Goal: Task Accomplishment & Management: Use online tool/utility

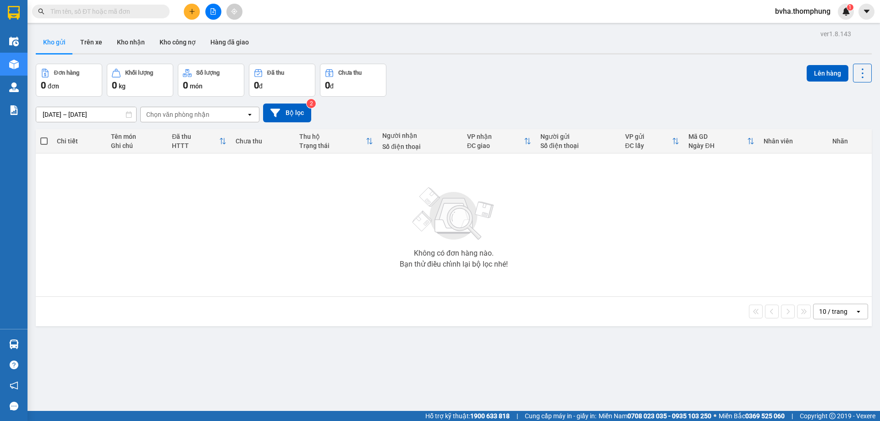
click at [213, 5] on button at bounding box center [213, 12] width 16 height 16
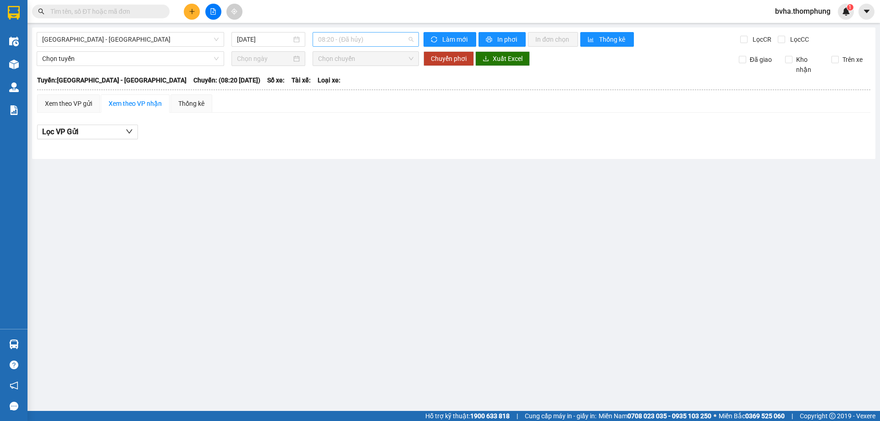
click at [359, 39] on span "08:20 - (Đã hủy)" at bounding box center [365, 40] width 95 height 14
click at [355, 84] on div "10:00" at bounding box center [354, 87] width 72 height 10
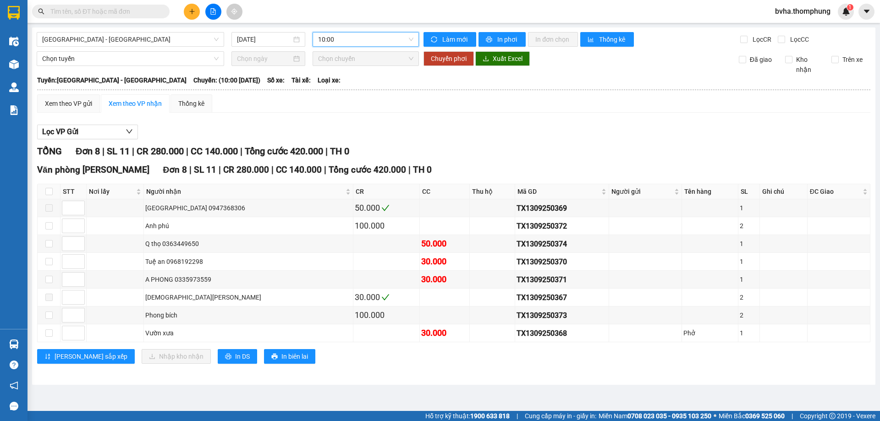
click at [374, 38] on span "10:00" at bounding box center [365, 40] width 95 height 14
click at [347, 100] on div "12:00" at bounding box center [354, 102] width 72 height 10
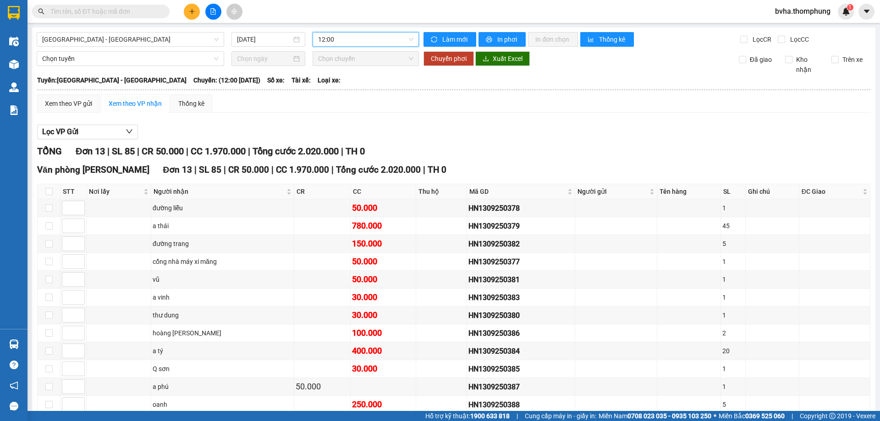
click at [362, 44] on span "12:00" at bounding box center [365, 40] width 95 height 14
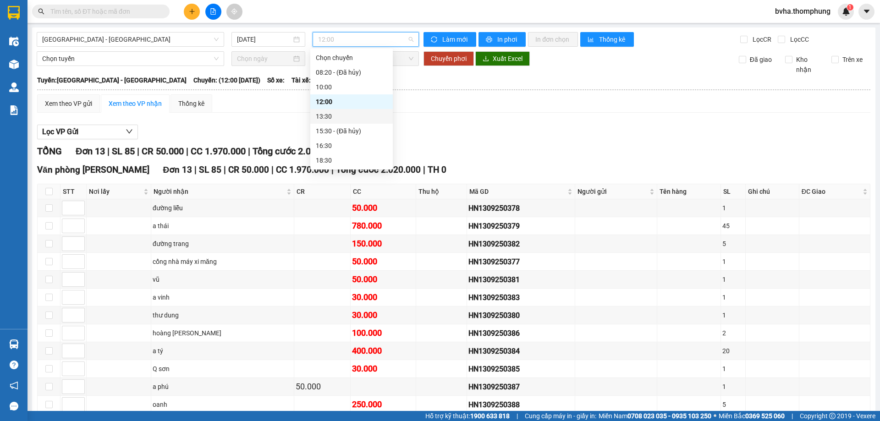
click at [335, 113] on div "13:30" at bounding box center [352, 116] width 72 height 10
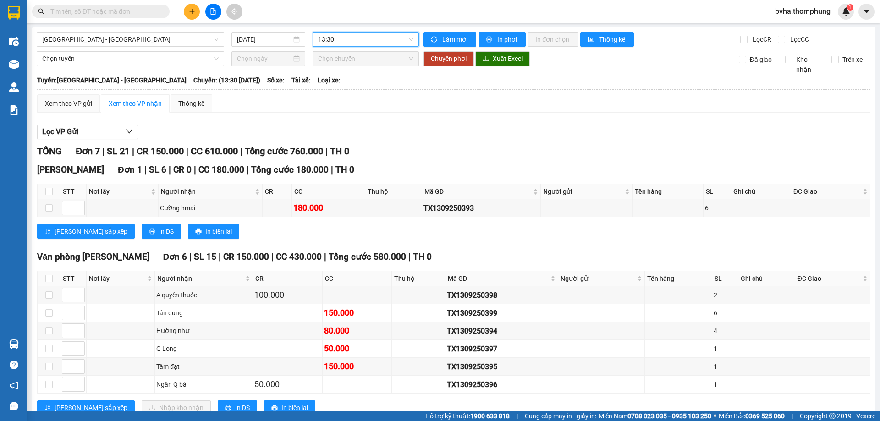
click at [353, 43] on span "13:30" at bounding box center [365, 40] width 95 height 14
click at [335, 83] on div "10:00" at bounding box center [352, 87] width 72 height 10
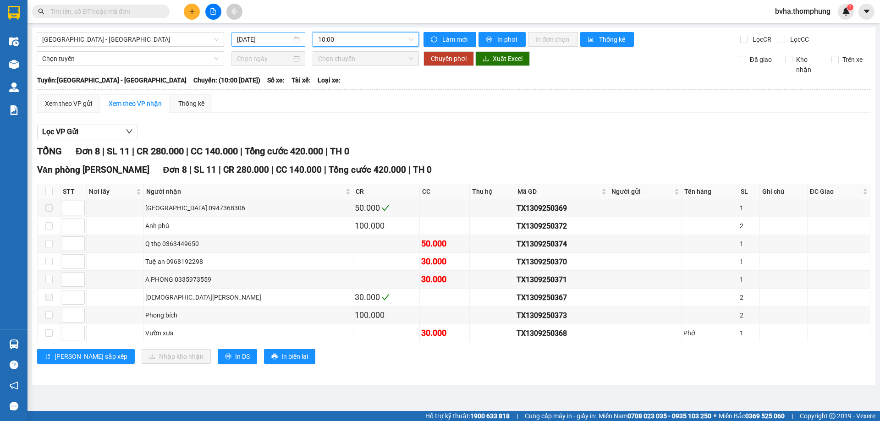
click at [278, 42] on input "[DATE]" at bounding box center [264, 39] width 55 height 10
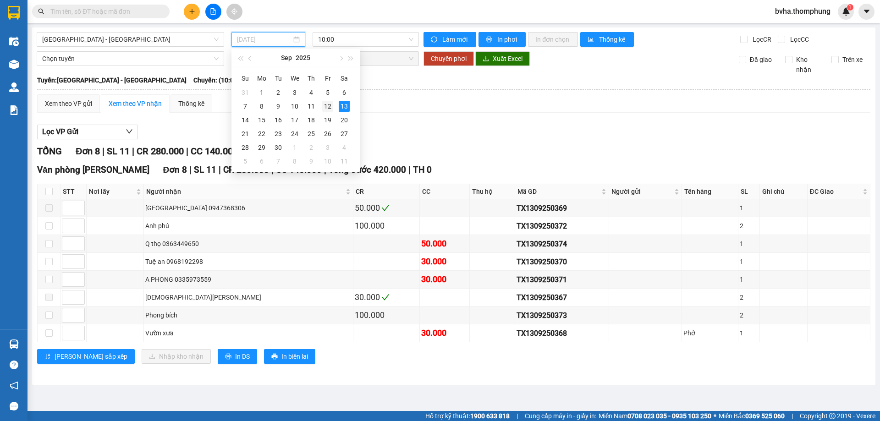
click at [331, 105] on div "12" at bounding box center [327, 106] width 11 height 11
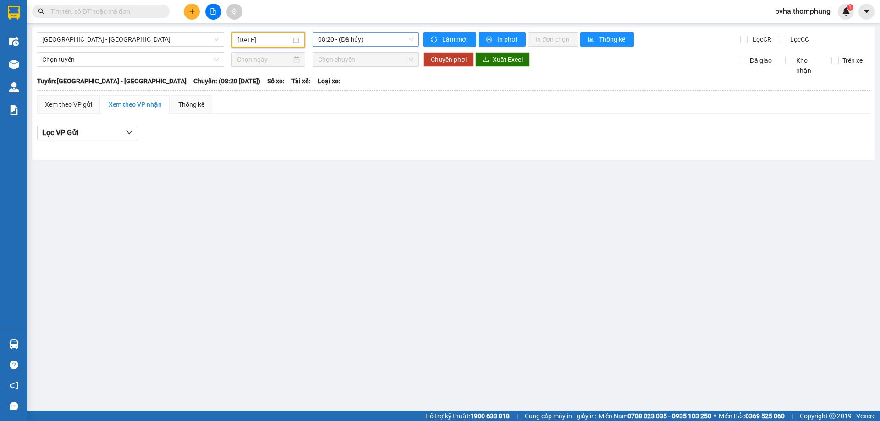
click at [388, 38] on span "08:20 - (Đã hủy)" at bounding box center [365, 40] width 95 height 14
click at [359, 88] on div "10:00" at bounding box center [354, 87] width 72 height 10
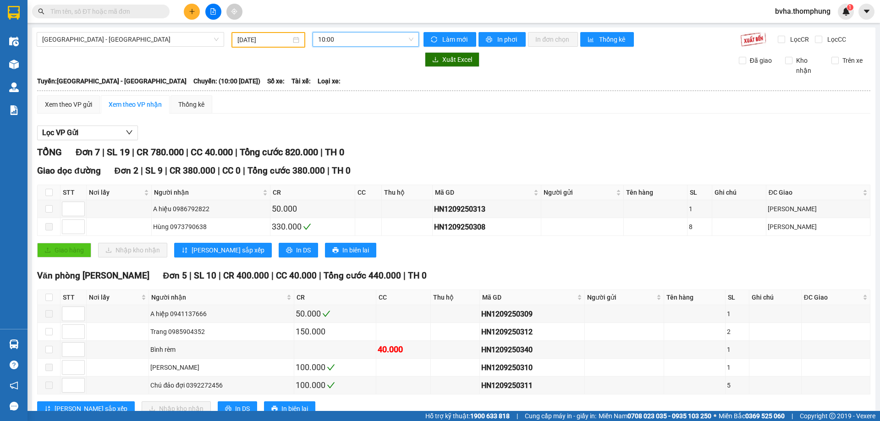
click at [362, 39] on span "10:00" at bounding box center [365, 40] width 95 height 14
click at [327, 105] on div "12:00" at bounding box center [352, 102] width 72 height 10
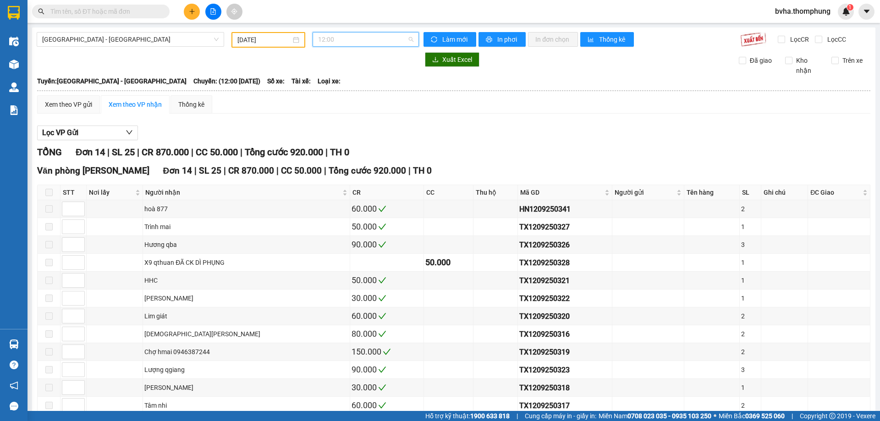
click at [389, 37] on span "12:00" at bounding box center [365, 40] width 95 height 14
click at [343, 161] on div "18:30" at bounding box center [352, 160] width 72 height 10
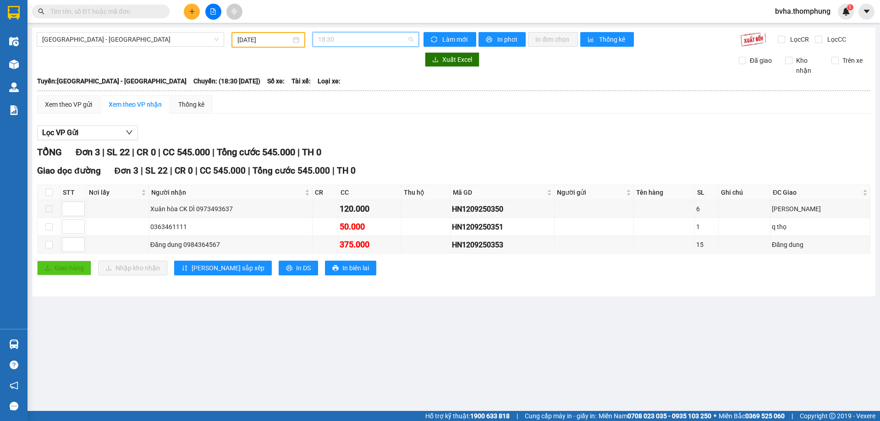
click at [392, 45] on span "18:30" at bounding box center [365, 40] width 95 height 14
click at [340, 156] on div "21:30" at bounding box center [354, 160] width 72 height 10
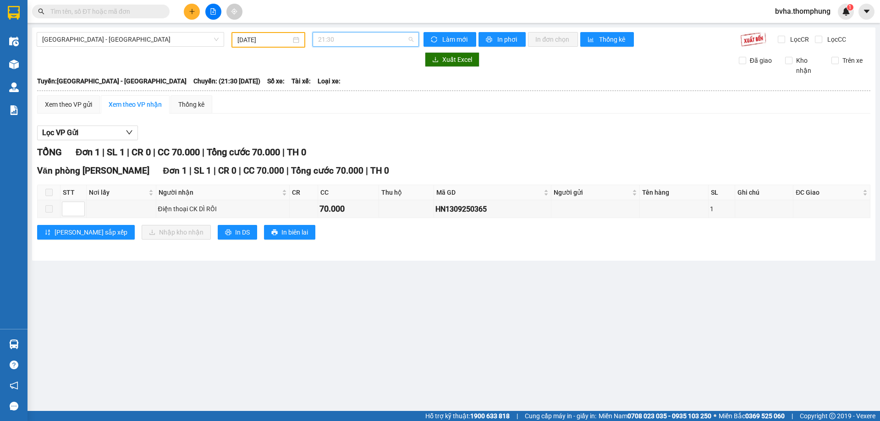
click at [373, 41] on span "21:30" at bounding box center [365, 40] width 95 height 14
click at [347, 141] on div "18:30" at bounding box center [354, 146] width 72 height 10
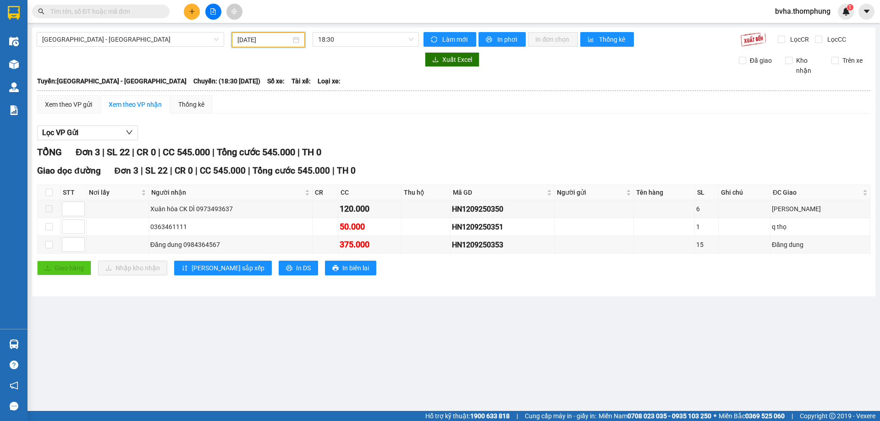
click at [268, 39] on input "[DATE]" at bounding box center [265, 40] width 54 height 10
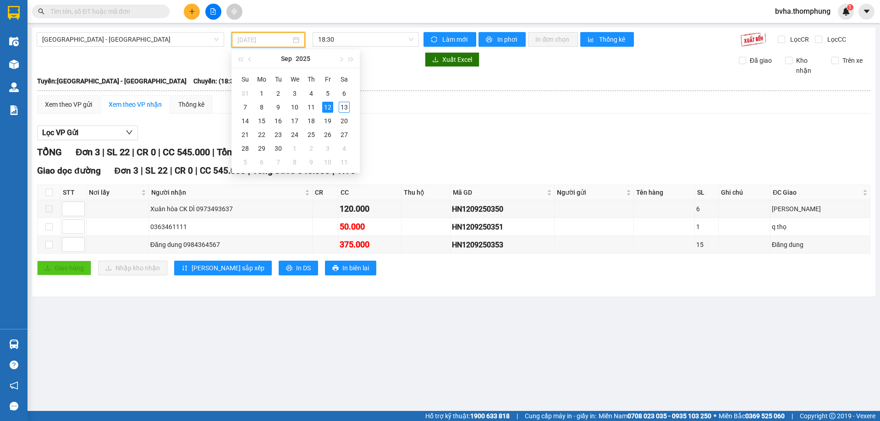
click at [326, 102] on div "12" at bounding box center [327, 107] width 11 height 11
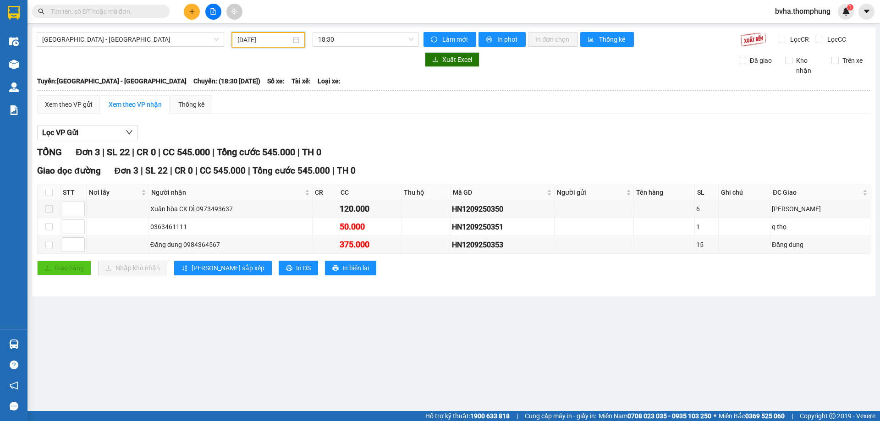
click at [277, 44] on input "[DATE]" at bounding box center [265, 40] width 54 height 10
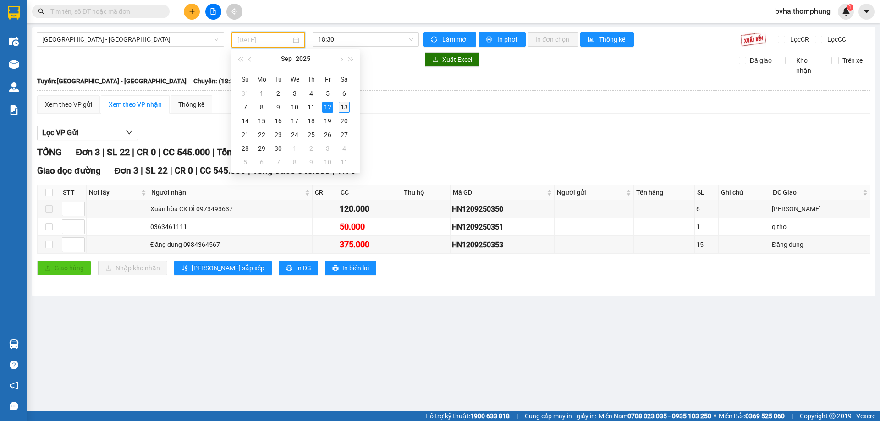
click at [347, 105] on div "13" at bounding box center [344, 107] width 11 height 11
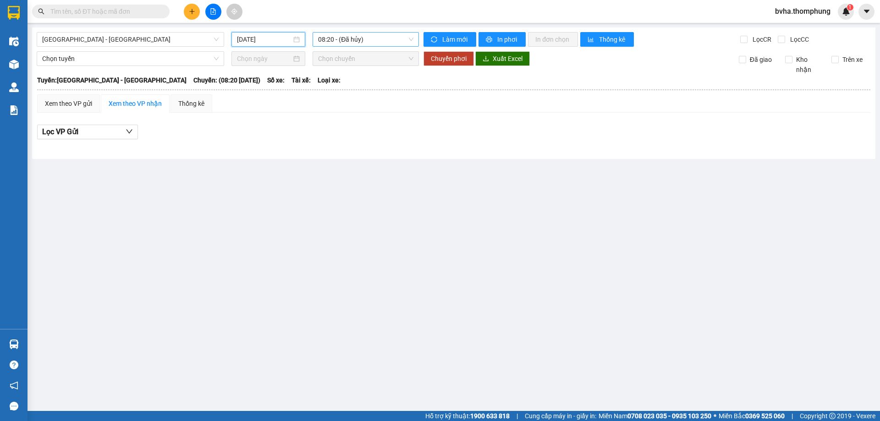
click at [385, 44] on span "08:20 - (Đã hủy)" at bounding box center [365, 40] width 95 height 14
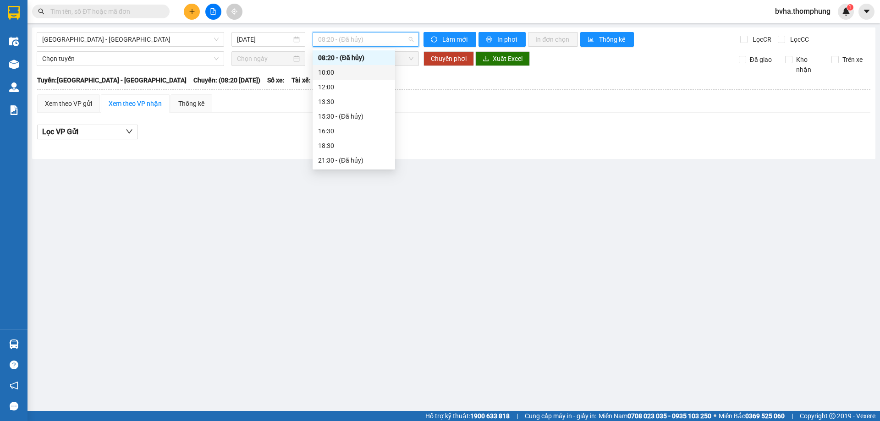
click at [361, 75] on div "10:00" at bounding box center [354, 72] width 72 height 10
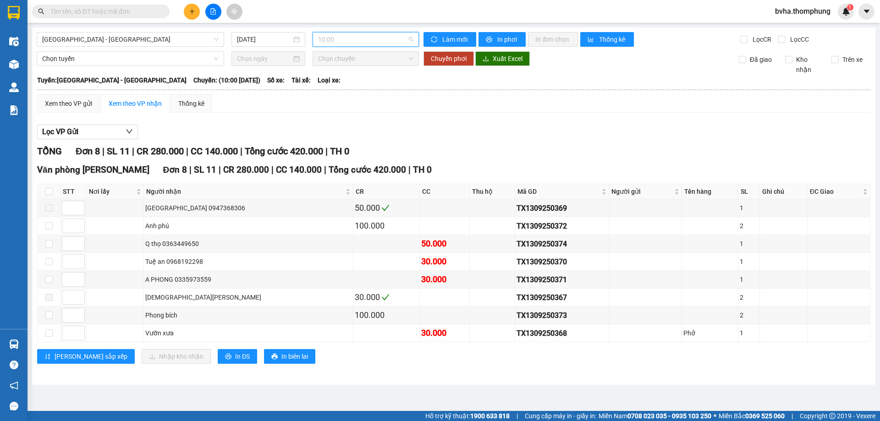
click at [371, 44] on span "10:00" at bounding box center [365, 40] width 95 height 14
click at [354, 88] on div "12:00" at bounding box center [354, 87] width 72 height 10
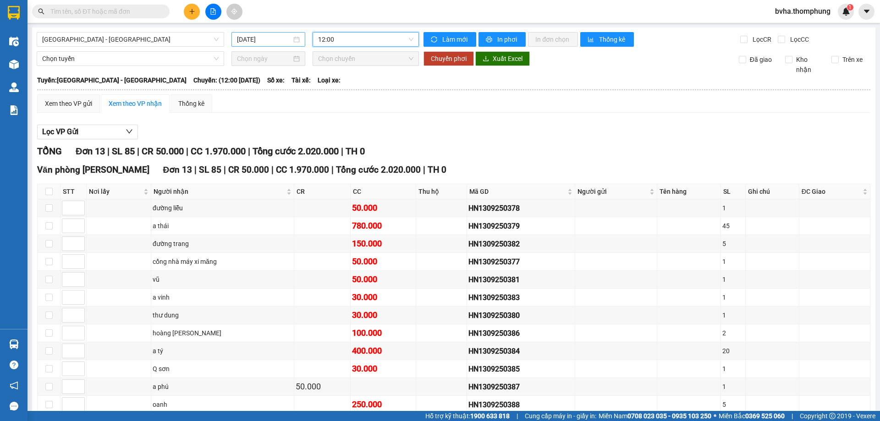
click at [260, 34] on div "[DATE]" at bounding box center [269, 39] width 74 height 15
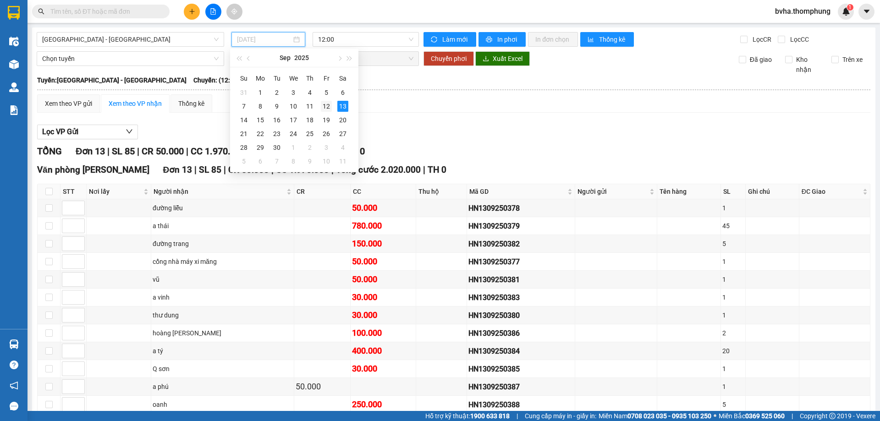
click at [324, 107] on div "12" at bounding box center [326, 106] width 11 height 11
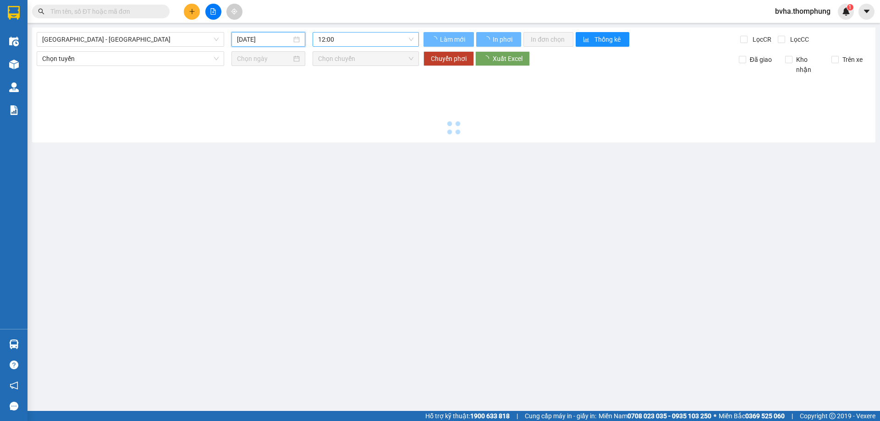
type input "[DATE]"
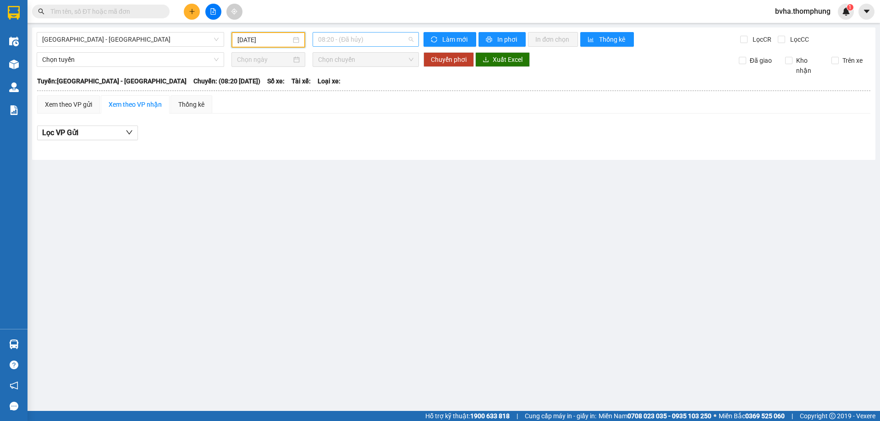
click at [371, 40] on span "08:20 - (Đã hủy)" at bounding box center [365, 40] width 95 height 14
click at [339, 129] on div "16:30" at bounding box center [354, 131] width 72 height 10
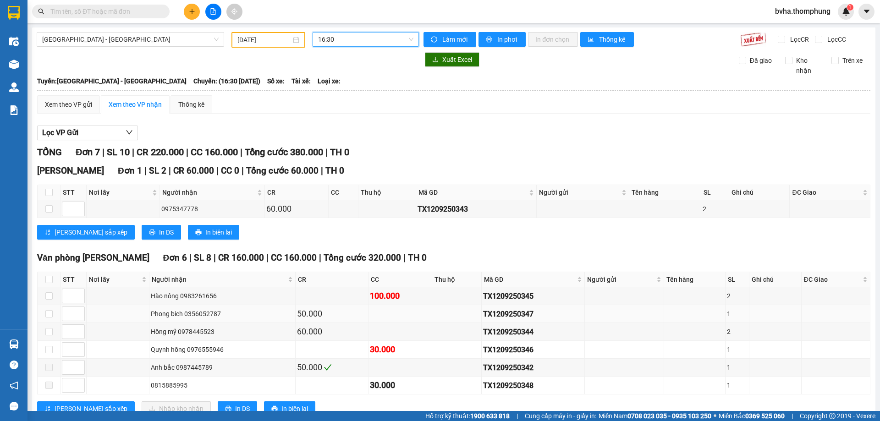
scroll to position [31, 0]
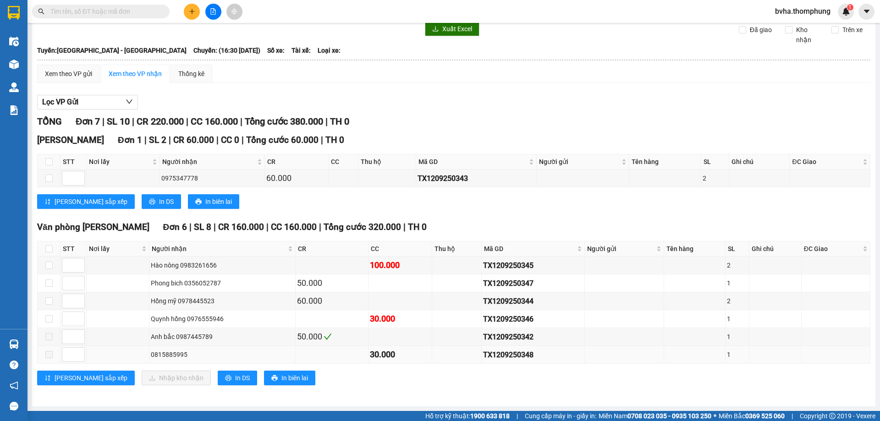
drag, startPoint x: 184, startPoint y: 356, endPoint x: 151, endPoint y: 359, distance: 33.6
click at [151, 359] on div "0815885995" at bounding box center [222, 355] width 143 height 10
copy div "0815885995"
click at [94, 11] on input "text" at bounding box center [104, 11] width 108 height 10
paste input "0815885995"
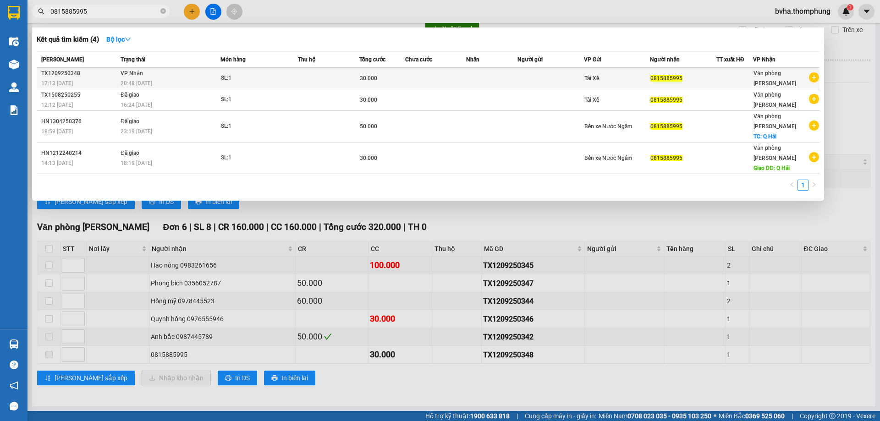
type input "0815885995"
click at [329, 76] on td at bounding box center [328, 79] width 61 height 22
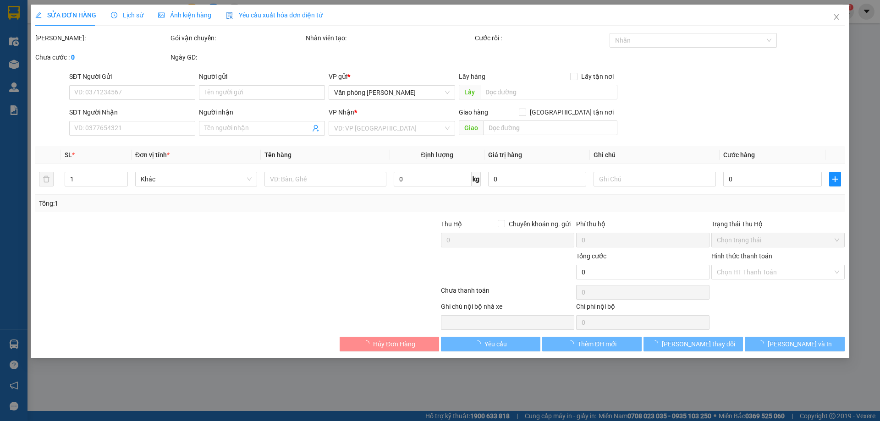
type input "0815885995"
type input "30.000"
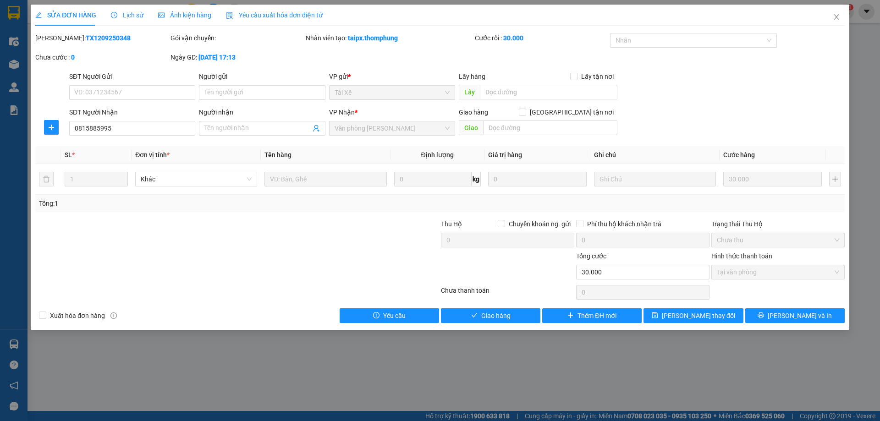
click at [138, 17] on span "Lịch sử" at bounding box center [127, 14] width 33 height 7
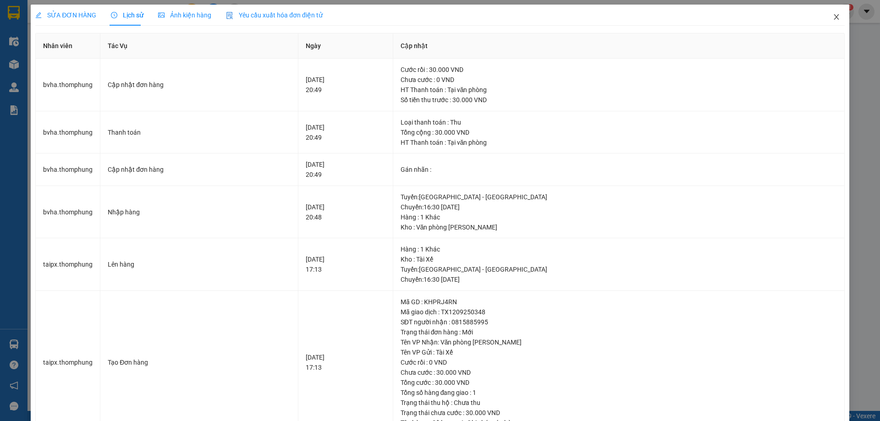
click at [833, 17] on icon "close" at bounding box center [836, 16] width 7 height 7
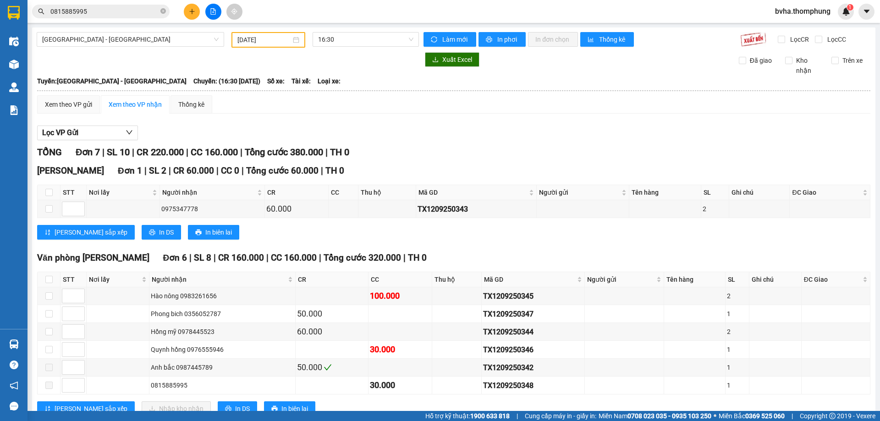
click at [286, 39] on input "[DATE]" at bounding box center [265, 40] width 54 height 10
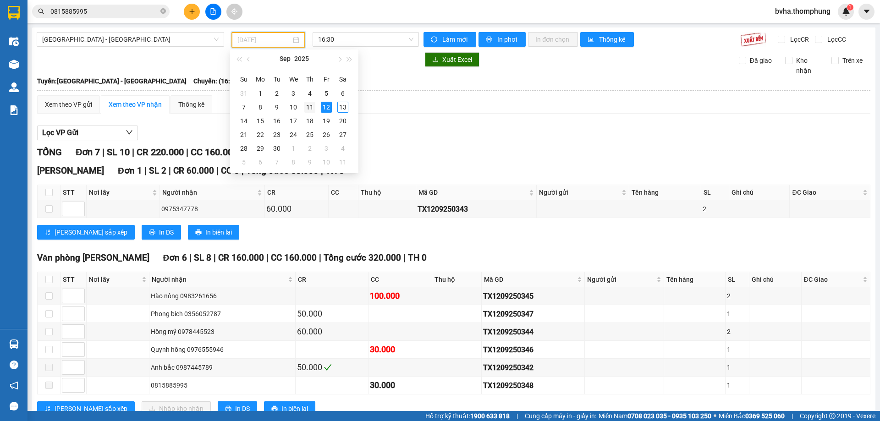
click at [312, 103] on div "11" at bounding box center [309, 107] width 11 height 11
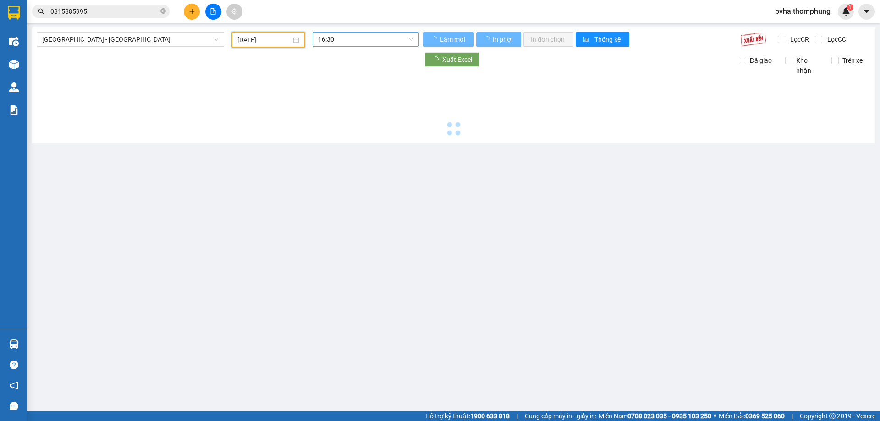
type input "[DATE]"
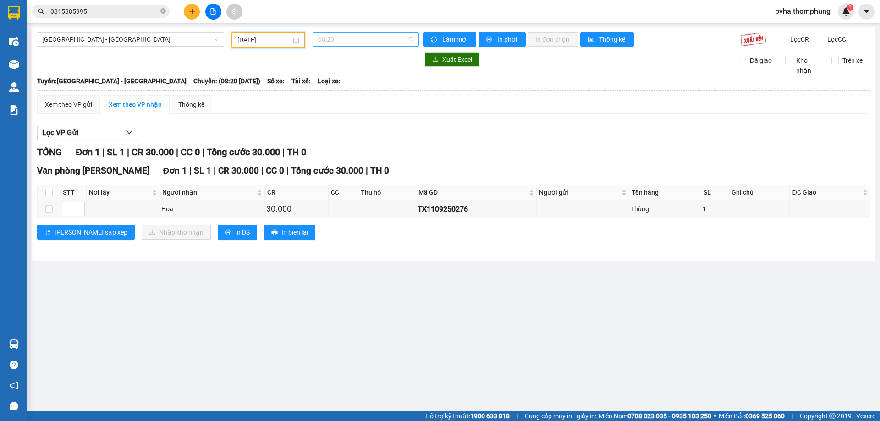
click at [375, 40] on span "08:20" at bounding box center [365, 40] width 95 height 14
click at [336, 158] on div "18:30" at bounding box center [354, 160] width 72 height 10
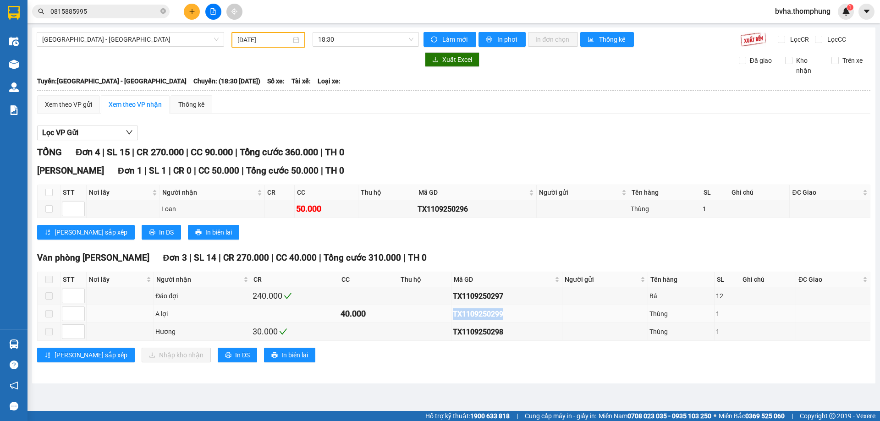
drag, startPoint x: 503, startPoint y: 315, endPoint x: 449, endPoint y: 316, distance: 53.7
click at [449, 316] on tr "A lợi 40.000 TX1109250299 Thùng 1" at bounding box center [454, 314] width 833 height 18
copy div "TX1109250299"
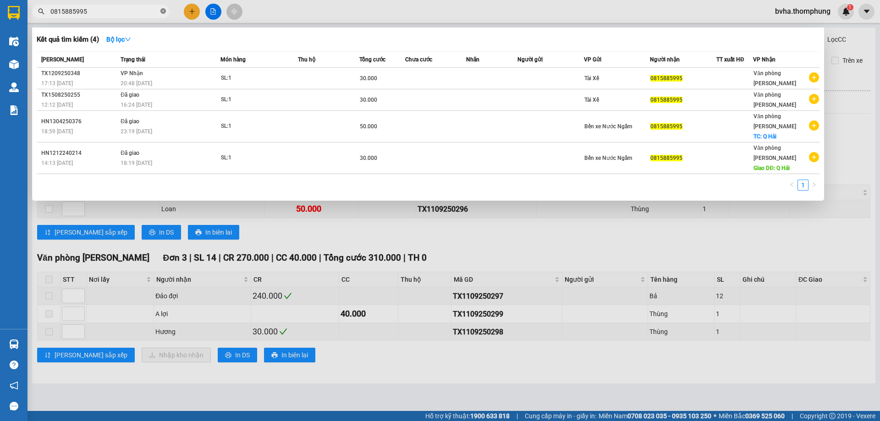
click at [163, 13] on icon "close-circle" at bounding box center [164, 11] width 6 height 6
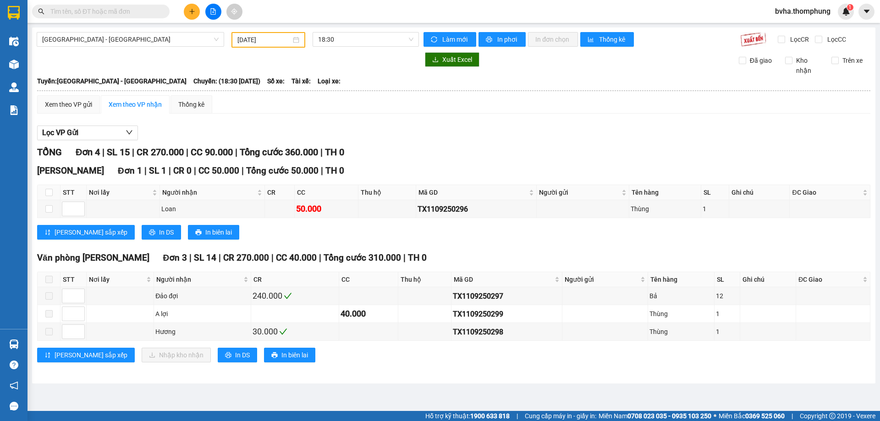
click at [137, 15] on input "text" at bounding box center [104, 11] width 108 height 10
paste input "TX1109250299"
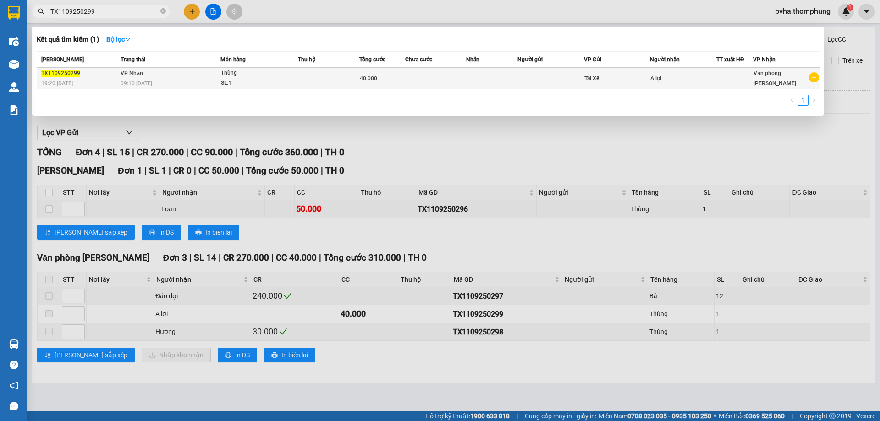
type input "TX1109250299"
click at [362, 77] on span "40.000" at bounding box center [368, 78] width 17 height 6
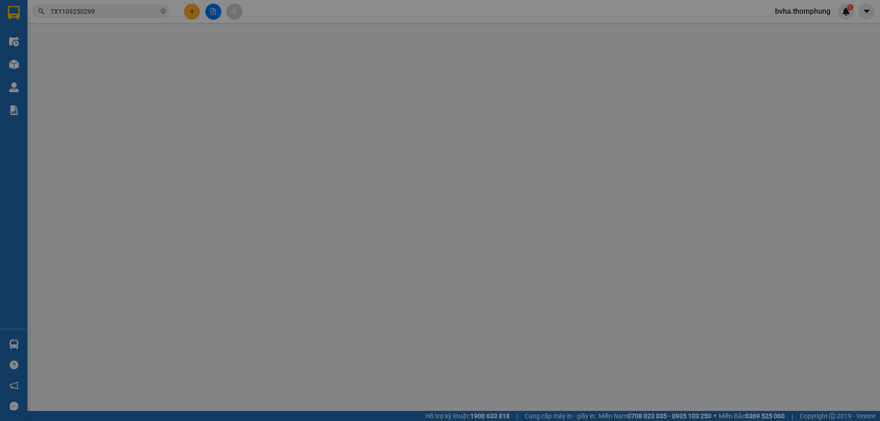
type input "A lợi"
type input "40.000"
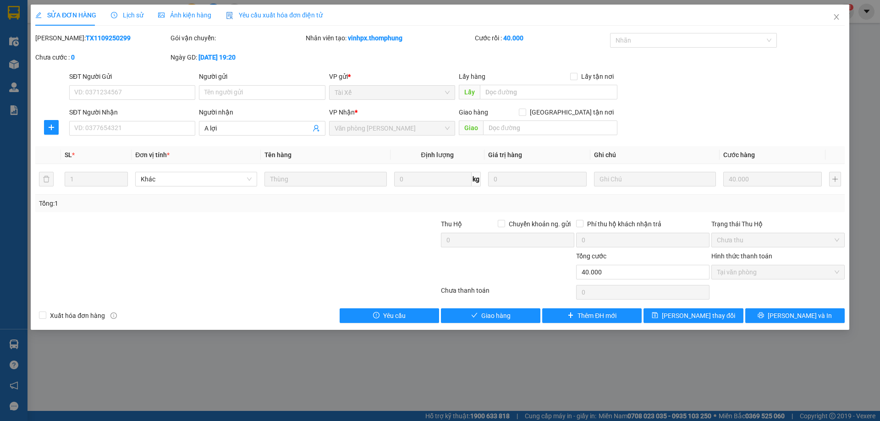
click at [121, 15] on span "Lịch sử" at bounding box center [127, 14] width 33 height 7
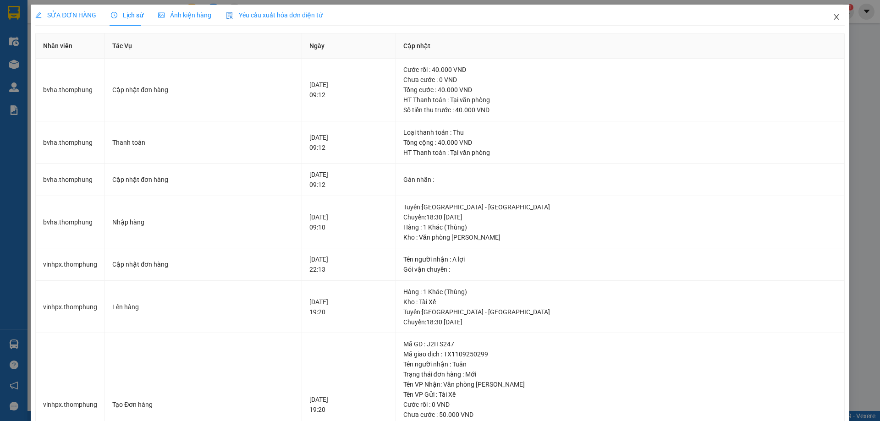
click at [833, 20] on icon "close" at bounding box center [836, 16] width 7 height 7
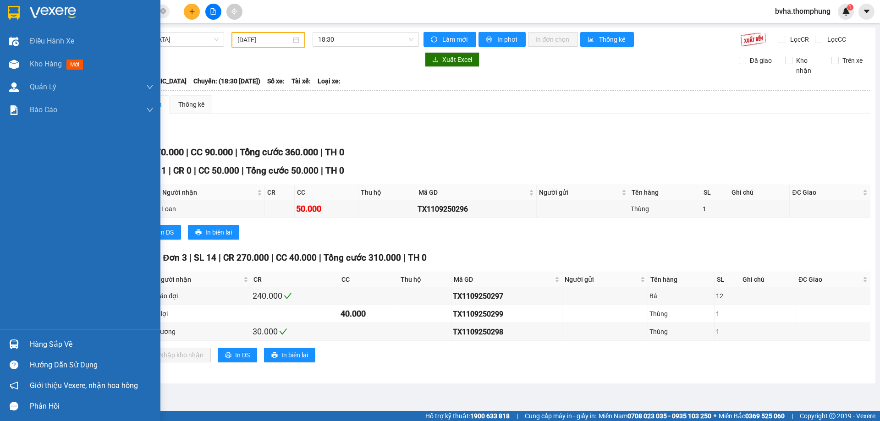
click at [18, 67] on img at bounding box center [14, 65] width 10 height 10
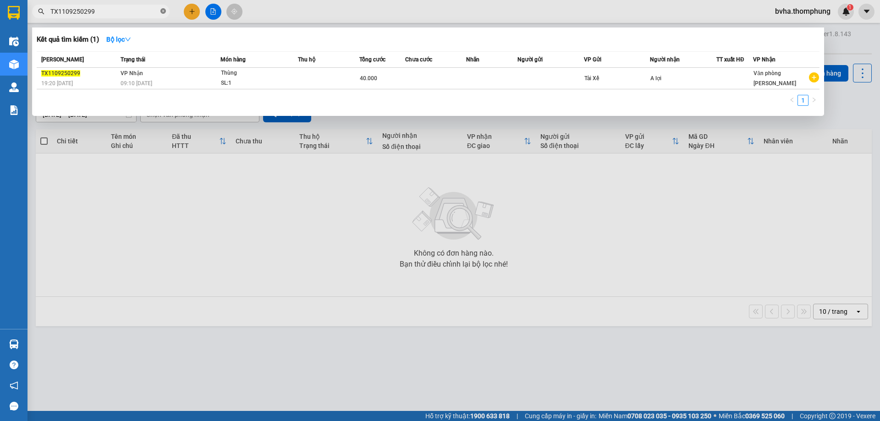
click at [164, 11] on icon "close-circle" at bounding box center [164, 11] width 6 height 6
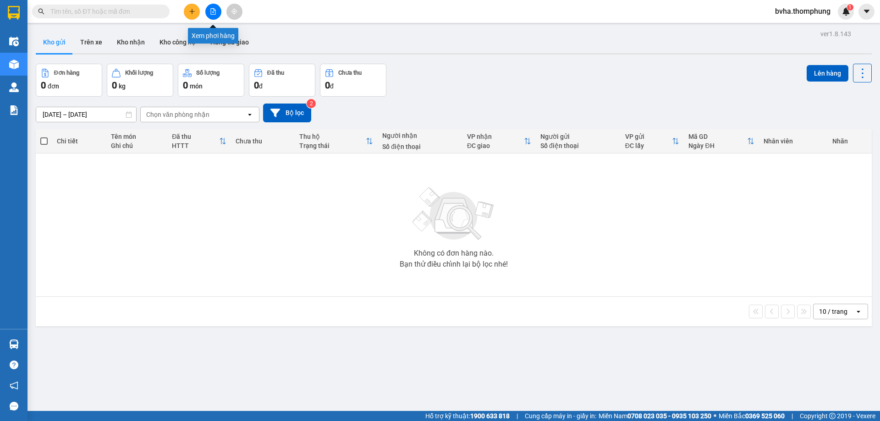
drag, startPoint x: 209, startPoint y: 17, endPoint x: 251, endPoint y: 5, distance: 44.3
click at [209, 17] on button at bounding box center [213, 12] width 16 height 16
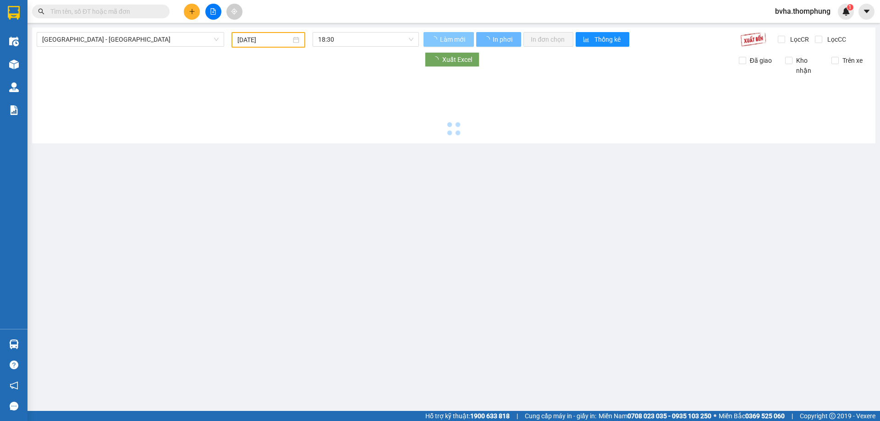
type input "[DATE]"
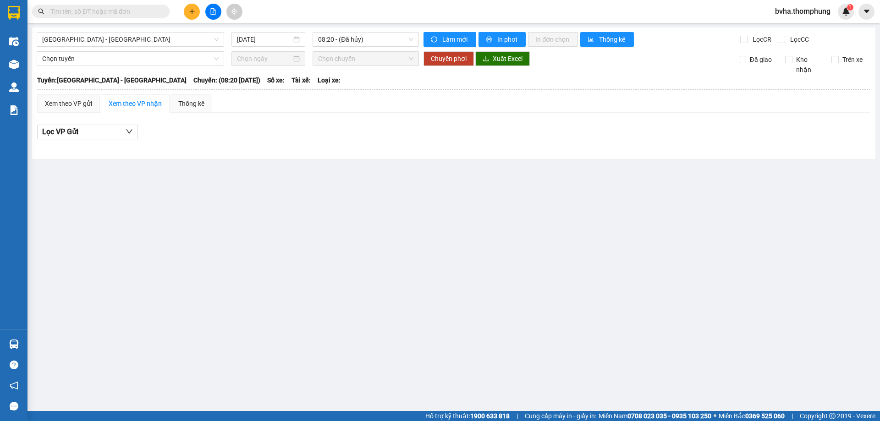
click at [135, 13] on input "text" at bounding box center [104, 11] width 108 height 10
click at [119, 14] on input "text" at bounding box center [104, 11] width 108 height 10
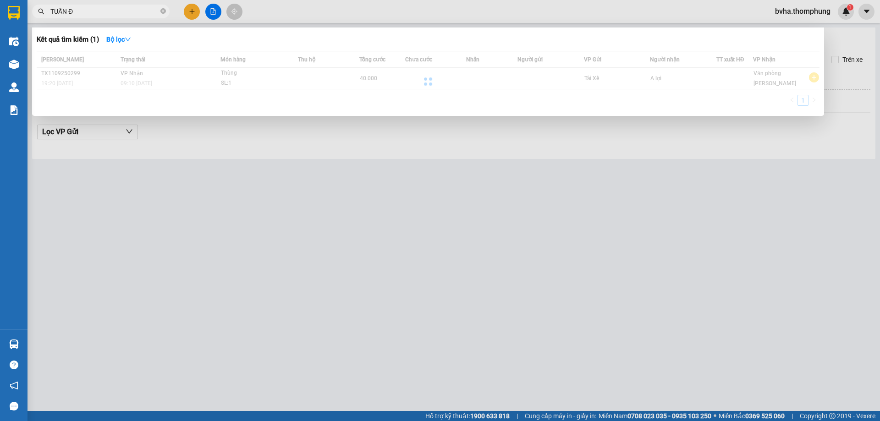
type input "TUẤN ĐÔ"
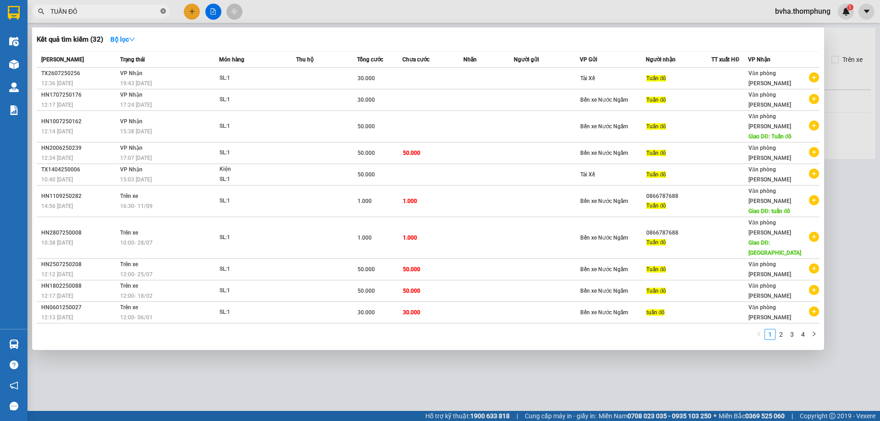
click at [163, 11] on icon "close-circle" at bounding box center [164, 11] width 6 height 6
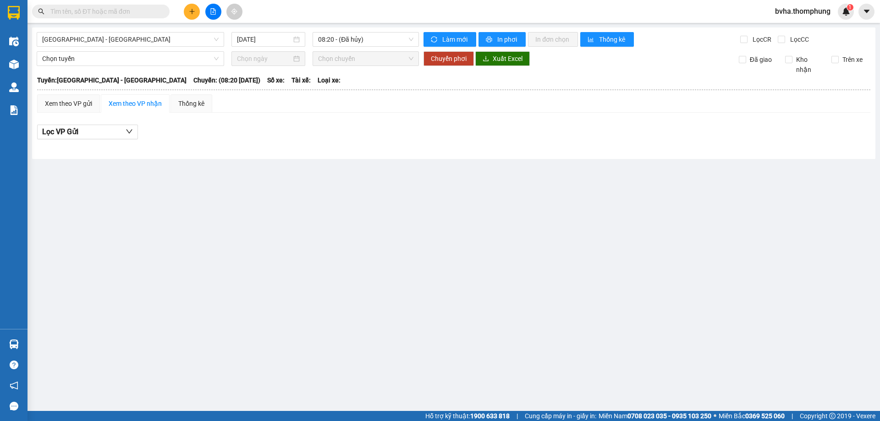
click at [342, 9] on div "Kết quả tìm kiếm ( 32 ) Bộ lọc Mã ĐH Trạng thái Món hàng Thu hộ Tổng cước Chưa …" at bounding box center [440, 11] width 880 height 23
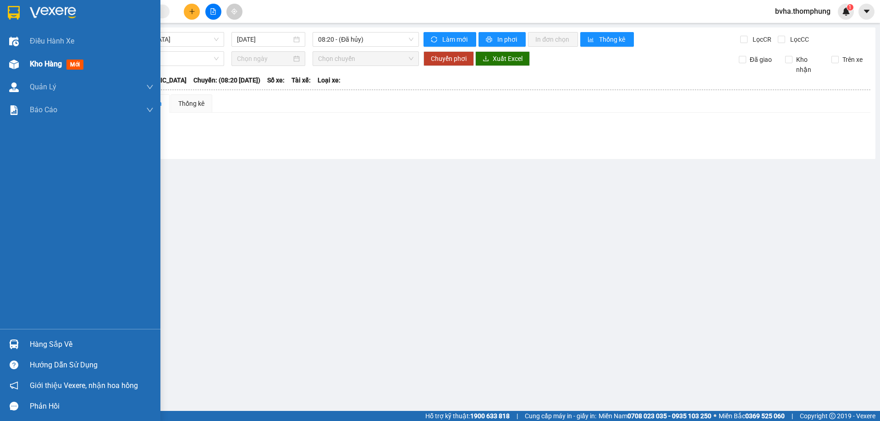
click at [23, 66] on div "Kho hàng mới" at bounding box center [80, 64] width 161 height 23
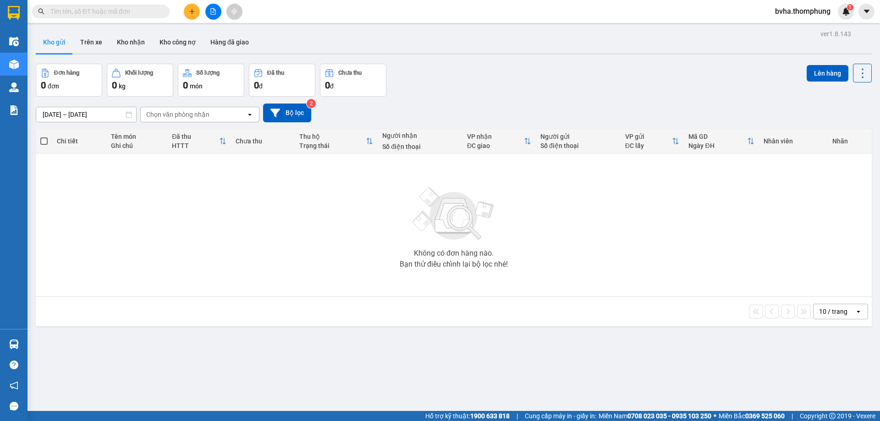
click at [119, 10] on input "text" at bounding box center [104, 11] width 108 height 10
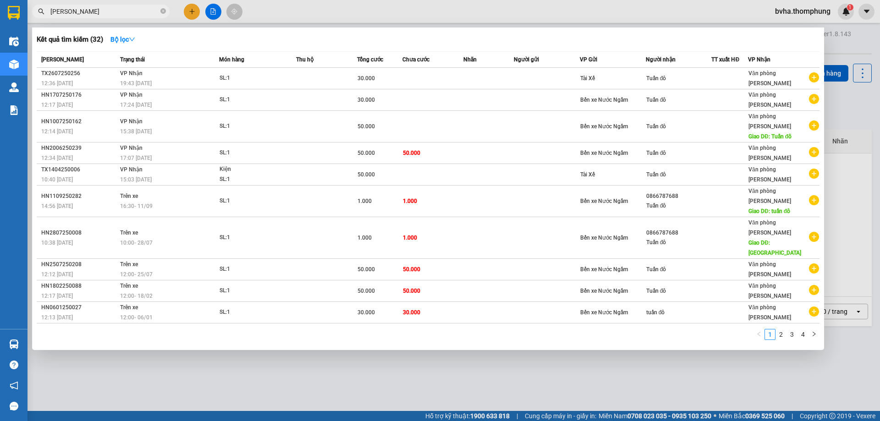
type input "[PERSON_NAME]"
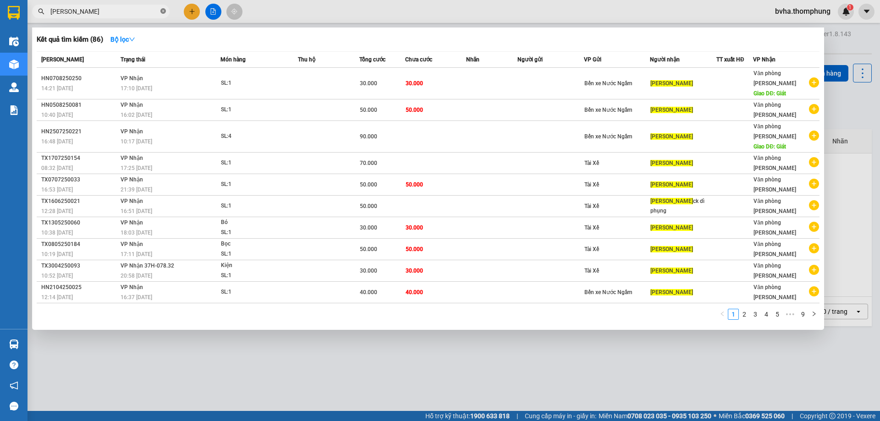
click at [163, 11] on icon "close-circle" at bounding box center [164, 11] width 6 height 6
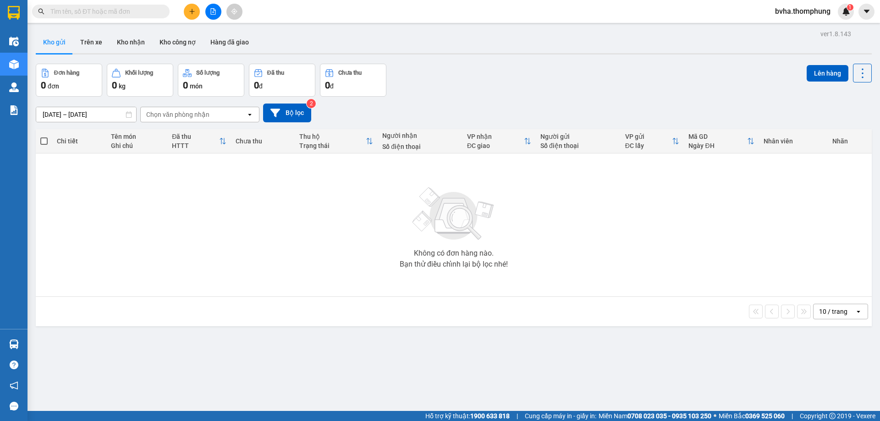
click at [269, 13] on div "Kết quả tìm kiếm ( 86 ) Bộ lọc Mã ĐH Trạng thái Món hàng Thu hộ Tổng cước Chưa …" at bounding box center [440, 11] width 880 height 23
click at [210, 9] on button at bounding box center [213, 12] width 16 height 16
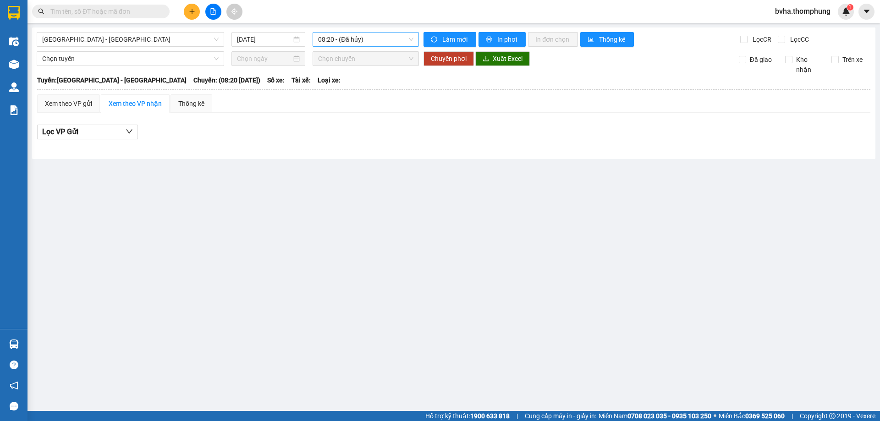
click at [383, 36] on span "08:20 - (Đã hủy)" at bounding box center [365, 40] width 95 height 14
click at [353, 88] on div "10:00" at bounding box center [354, 87] width 72 height 10
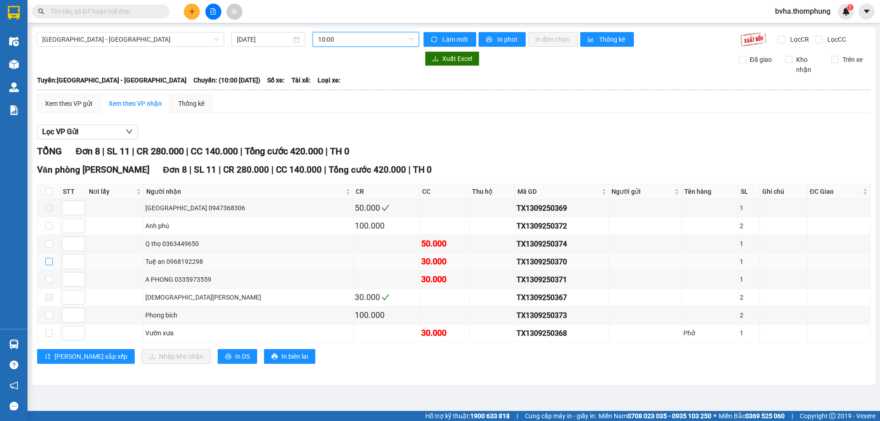
click at [50, 261] on input "checkbox" at bounding box center [48, 261] width 7 height 7
checkbox input "true"
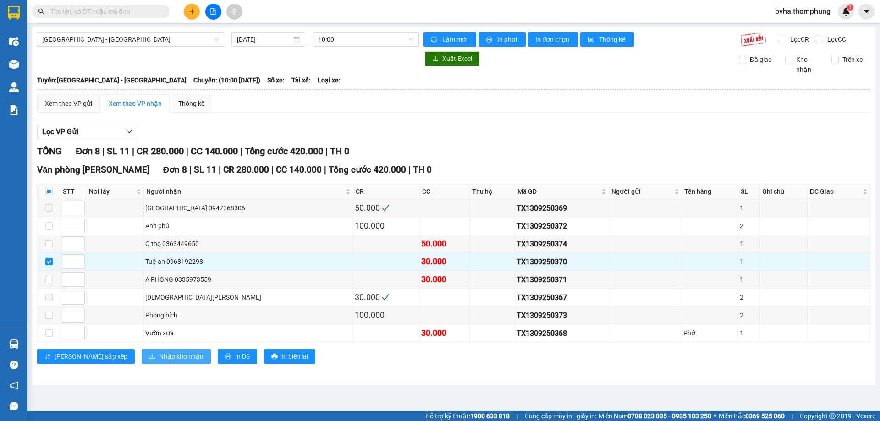
click at [159, 354] on span "Nhập kho nhận" at bounding box center [181, 357] width 44 height 10
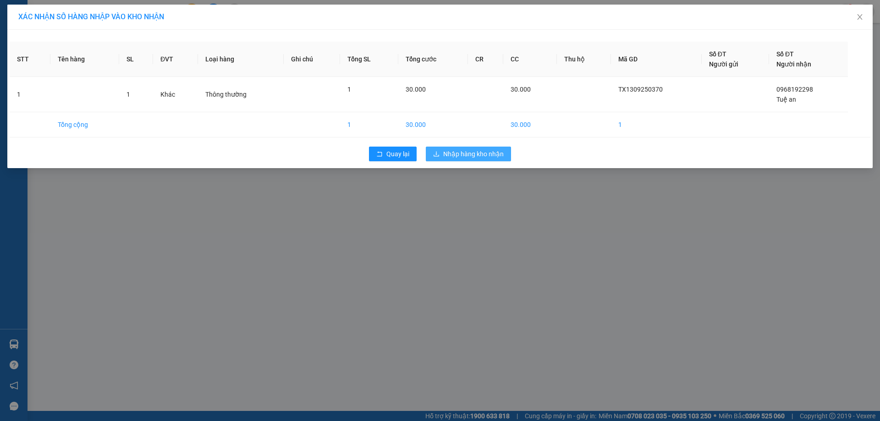
click at [466, 152] on span "Nhập hàng kho nhận" at bounding box center [473, 154] width 61 height 10
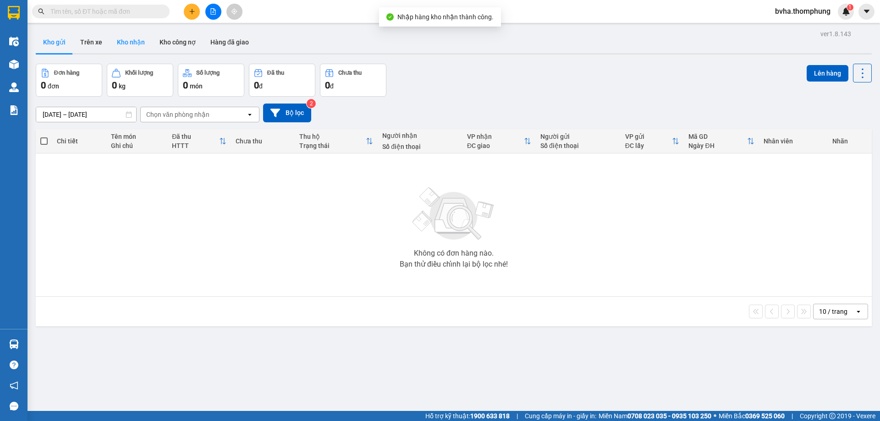
click at [133, 38] on button "Kho nhận" at bounding box center [131, 42] width 43 height 22
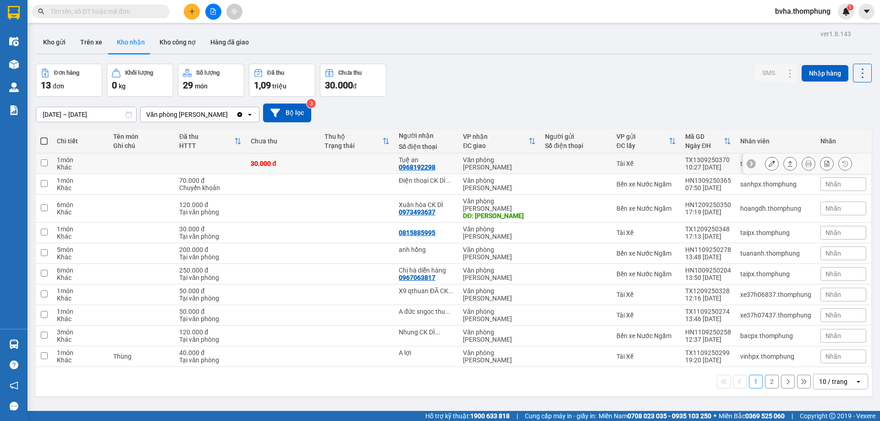
click at [766, 163] on button at bounding box center [772, 164] width 13 height 16
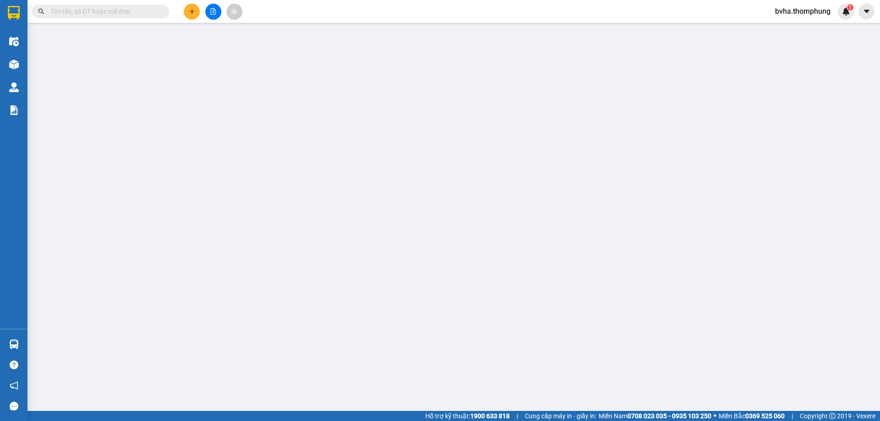
type input "0968192298"
type input "Tuệ an"
type input "30.000"
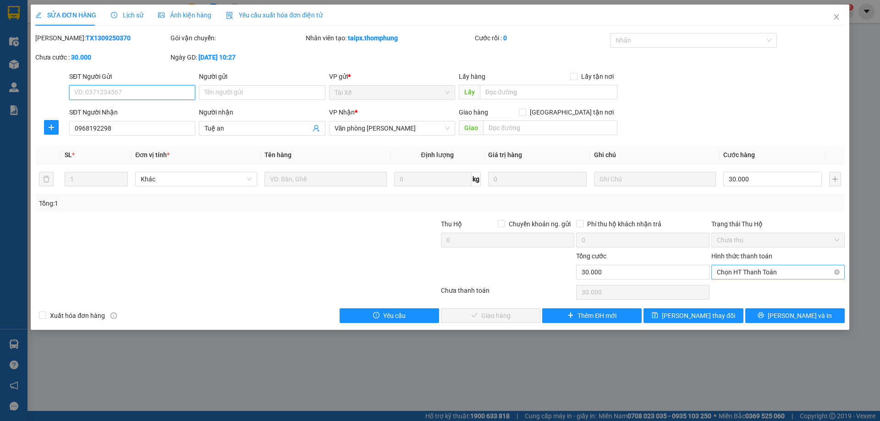
click at [797, 268] on span "Chọn HT Thanh Toán" at bounding box center [778, 273] width 122 height 14
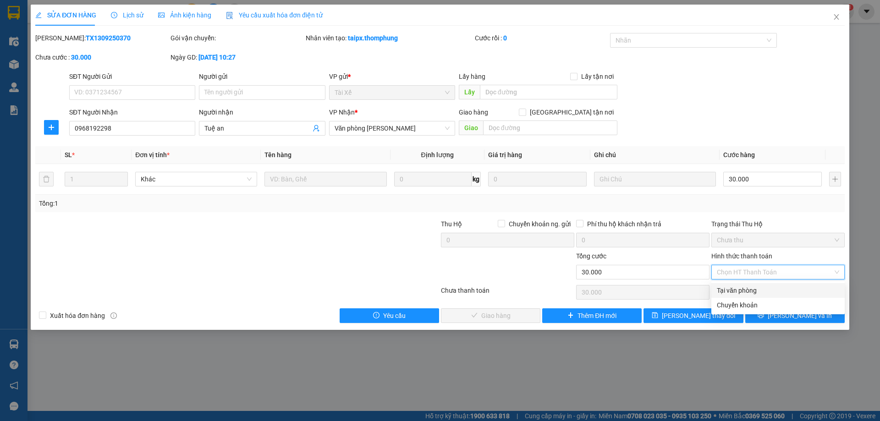
click at [765, 291] on div "Tại văn phòng" at bounding box center [778, 291] width 122 height 10
type input "0"
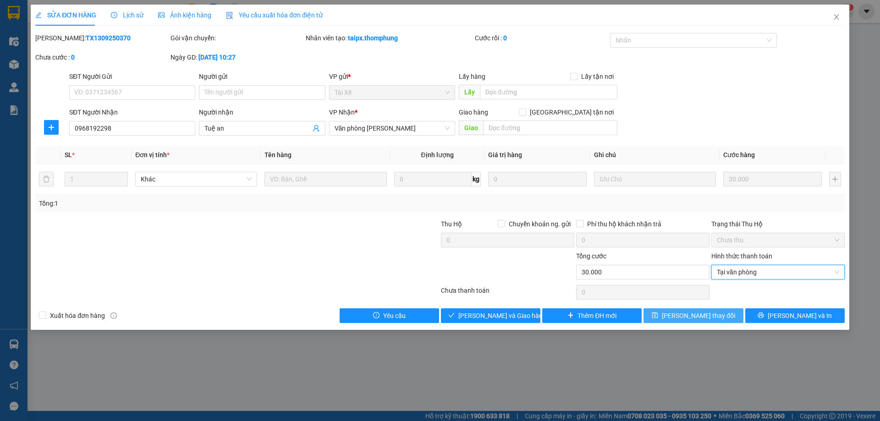
click at [695, 311] on span "[PERSON_NAME] thay đổi" at bounding box center [698, 316] width 73 height 10
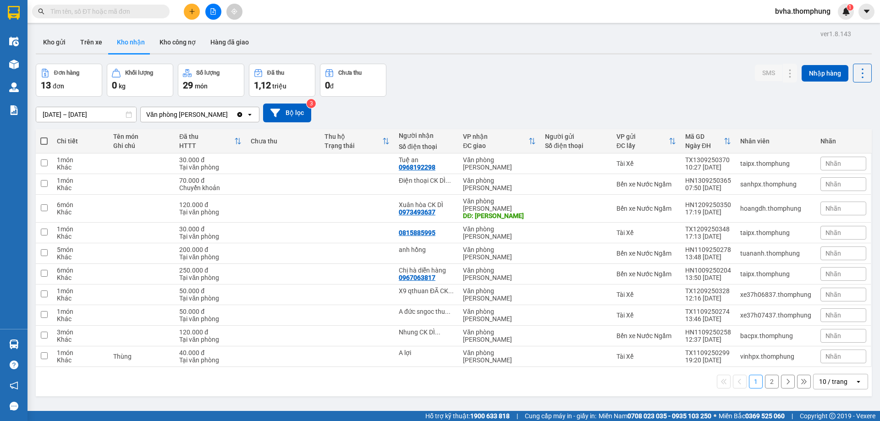
click at [215, 10] on icon "file-add" at bounding box center [213, 11] width 6 height 6
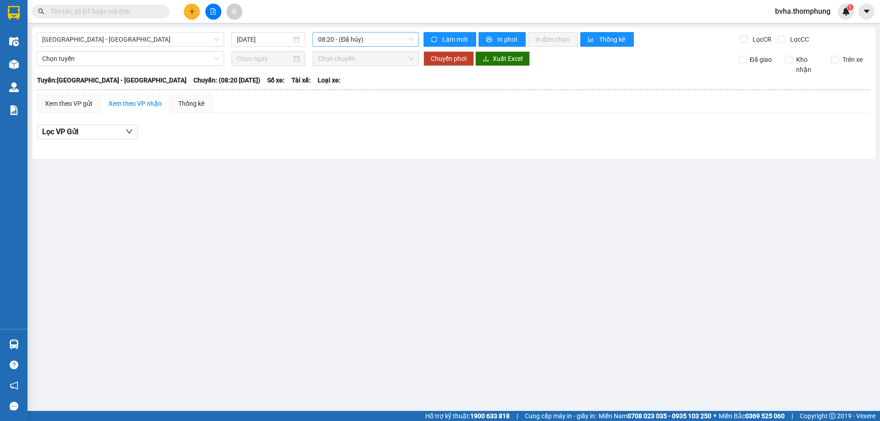
click at [395, 41] on span "08:20 - (Đã hủy)" at bounding box center [365, 40] width 95 height 14
click at [340, 89] on div "10:00" at bounding box center [354, 87] width 72 height 10
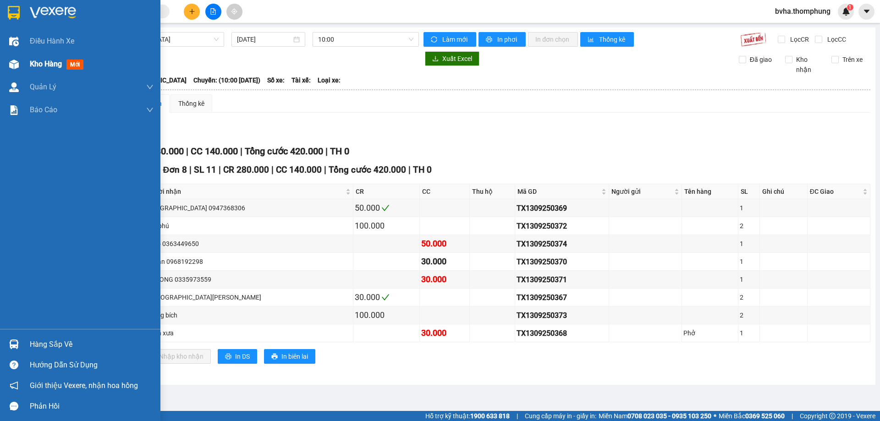
click at [25, 67] on div "Kho hàng mới" at bounding box center [80, 64] width 161 height 23
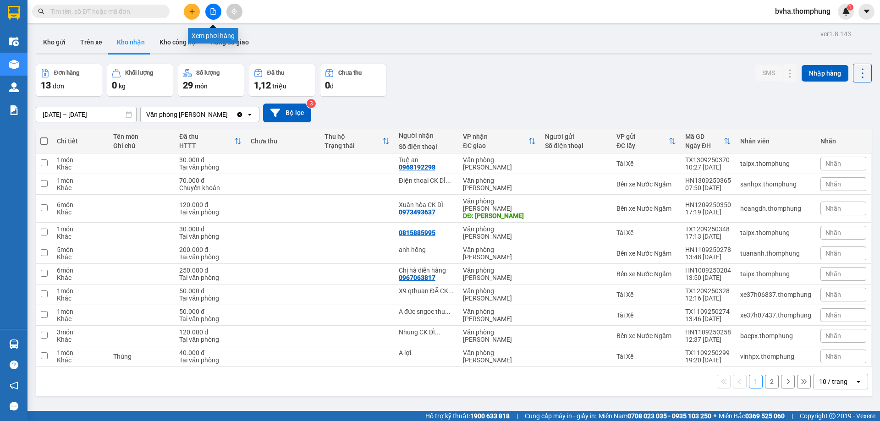
click at [216, 15] on button at bounding box center [213, 12] width 16 height 16
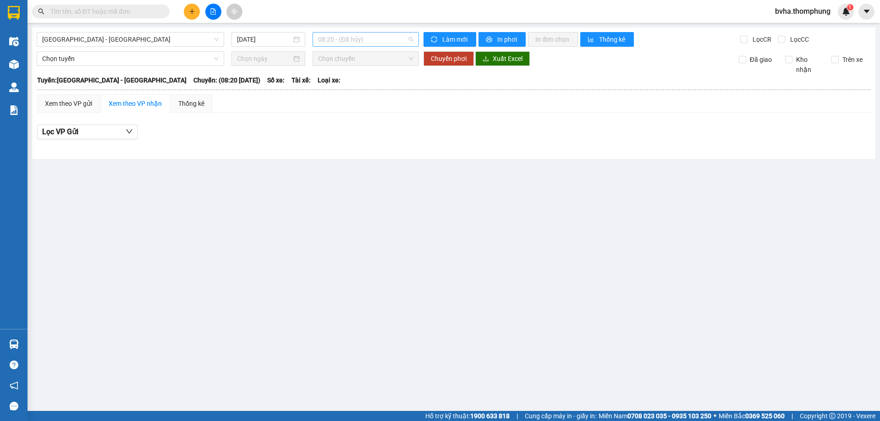
click at [394, 39] on span "08:20 - (Đã hủy)" at bounding box center [365, 40] width 95 height 14
click at [337, 104] on div "12:00" at bounding box center [354, 102] width 72 height 10
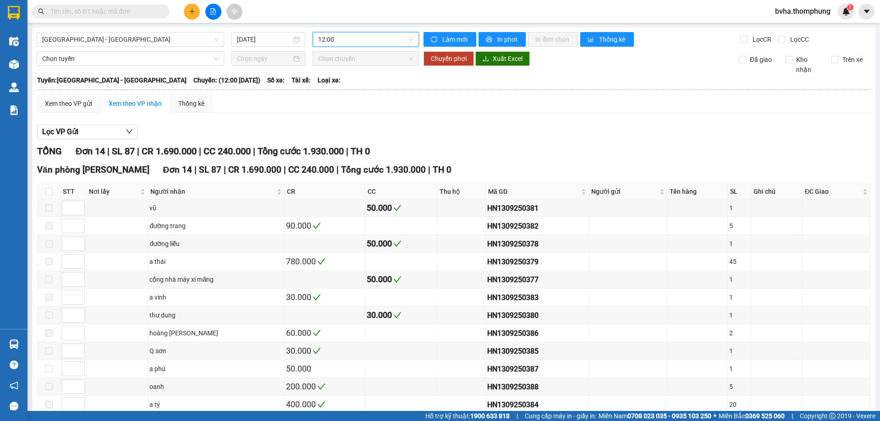
click at [360, 38] on span "12:00" at bounding box center [365, 40] width 95 height 14
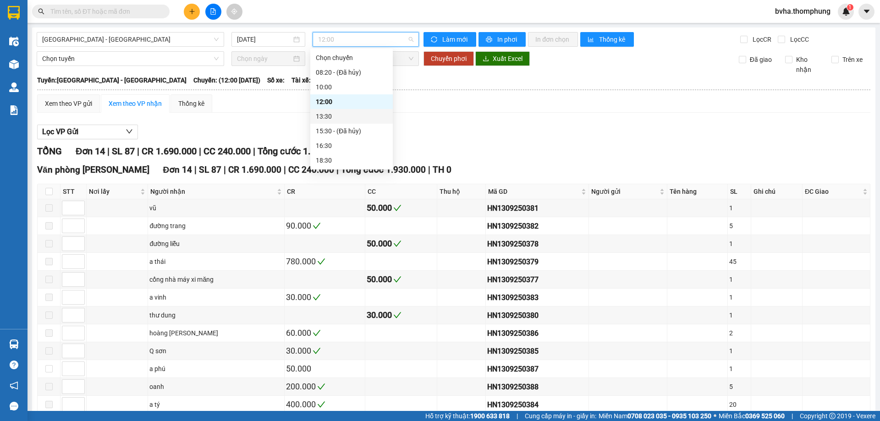
click at [347, 115] on div "13:30" at bounding box center [352, 116] width 72 height 10
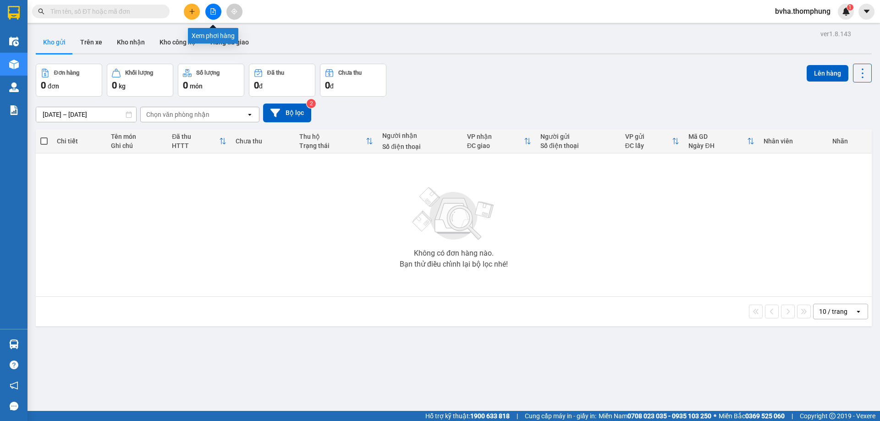
click at [213, 11] on icon "file-add" at bounding box center [213, 11] width 6 height 6
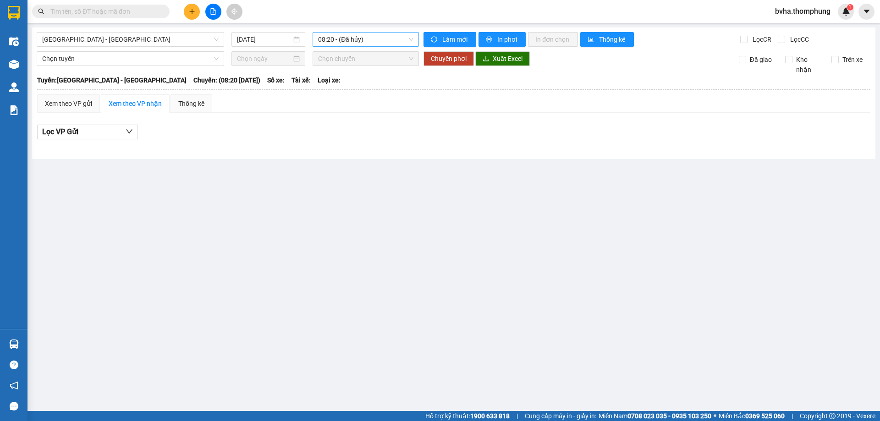
click at [379, 42] on span "08:20 - (Đã hủy)" at bounding box center [365, 40] width 95 height 14
click at [350, 82] on div "10:00" at bounding box center [354, 87] width 72 height 10
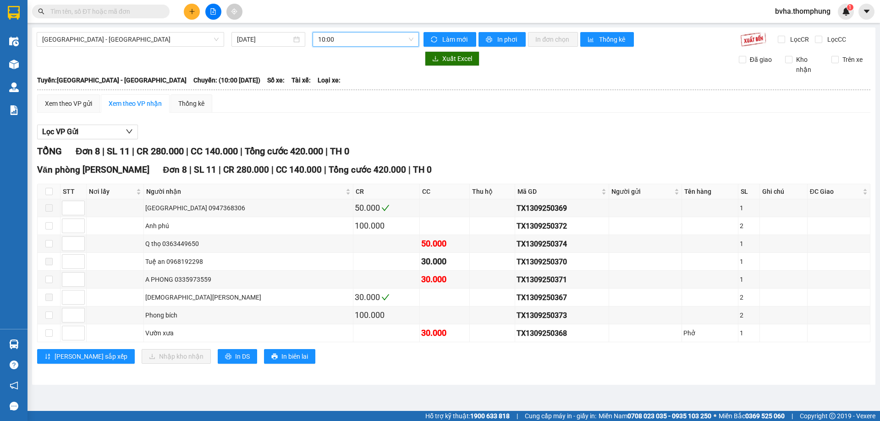
click at [363, 35] on span "10:00" at bounding box center [365, 40] width 95 height 14
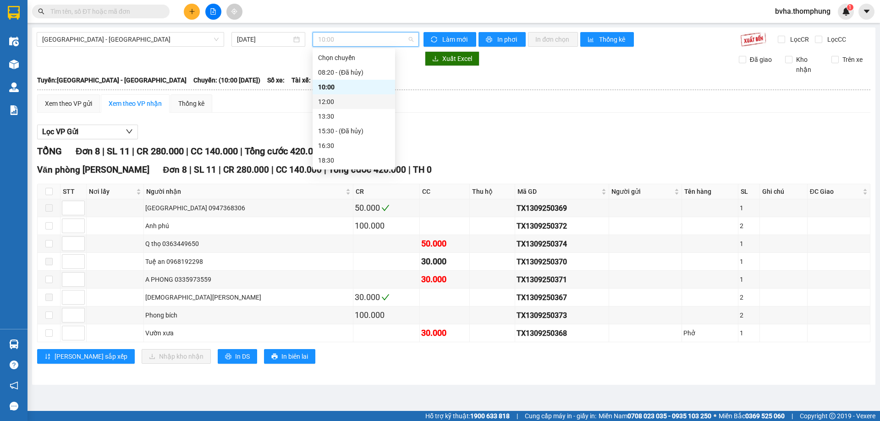
click at [343, 99] on div "12:00" at bounding box center [354, 102] width 72 height 10
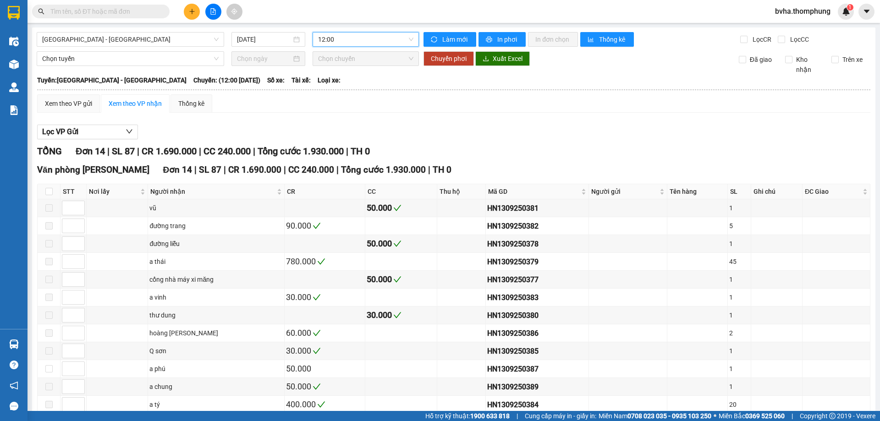
click at [377, 40] on span "12:00" at bounding box center [365, 40] width 95 height 14
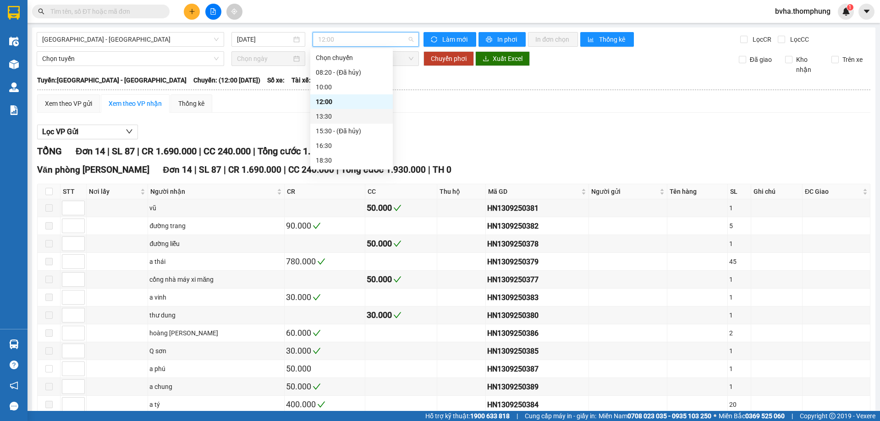
click at [339, 112] on div "13:30" at bounding box center [352, 116] width 72 height 10
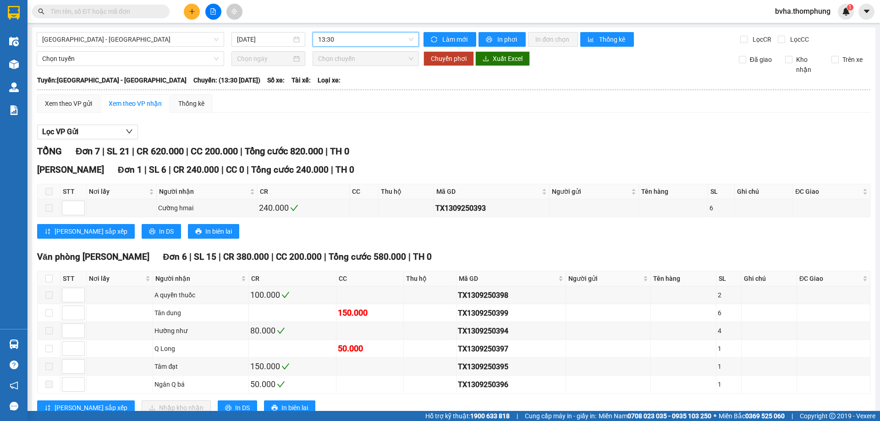
click at [383, 39] on span "13:30" at bounding box center [365, 40] width 95 height 14
click at [347, 140] on div "16:30" at bounding box center [351, 145] width 83 height 15
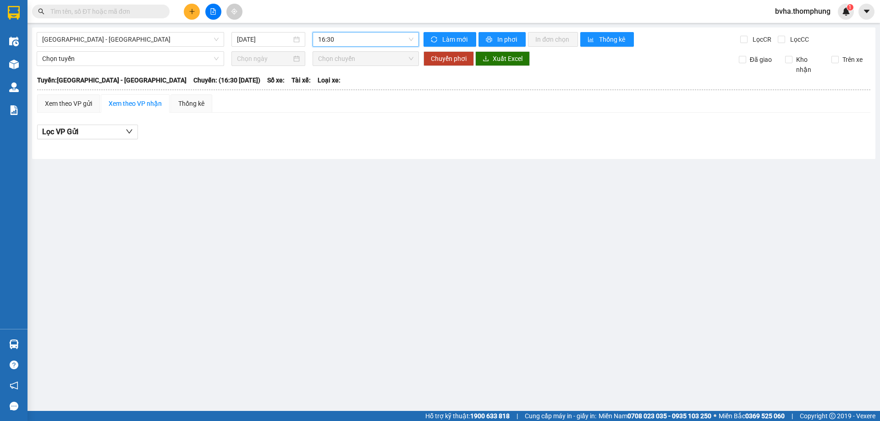
click at [358, 38] on span "16:30" at bounding box center [365, 40] width 95 height 14
click at [330, 92] on div "10:00" at bounding box center [354, 87] width 72 height 10
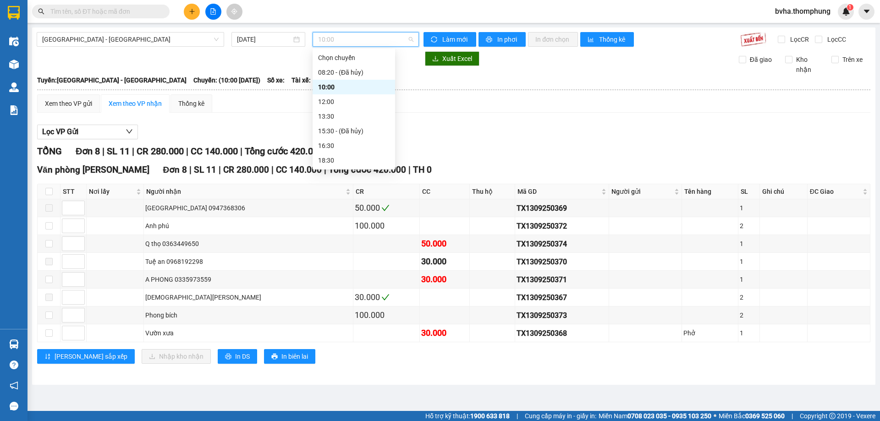
click at [379, 34] on span "10:00" at bounding box center [365, 40] width 95 height 14
click at [346, 103] on div "12:00" at bounding box center [354, 102] width 72 height 10
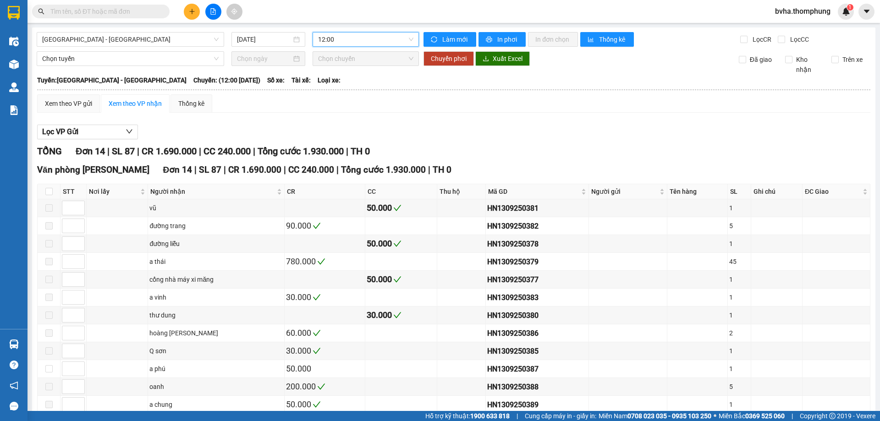
click at [371, 34] on span "12:00" at bounding box center [365, 40] width 95 height 14
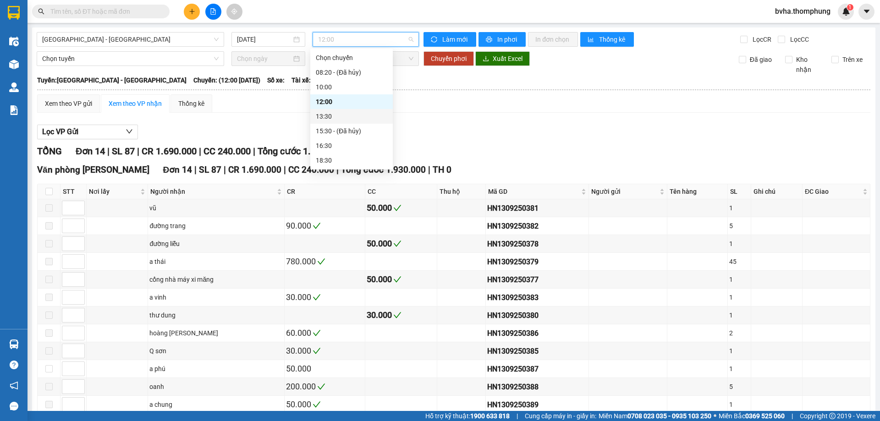
click at [327, 118] on div "13:30" at bounding box center [352, 116] width 72 height 10
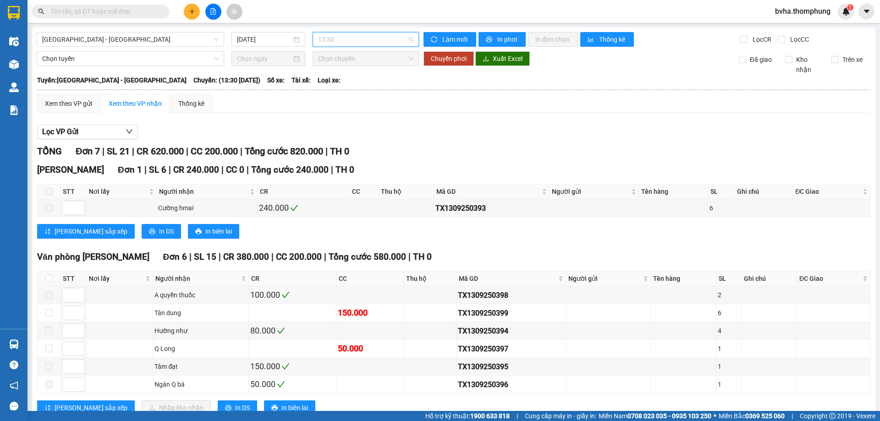
click at [363, 35] on span "13:30" at bounding box center [365, 40] width 95 height 14
click at [339, 140] on div "16:30" at bounding box center [351, 145] width 83 height 15
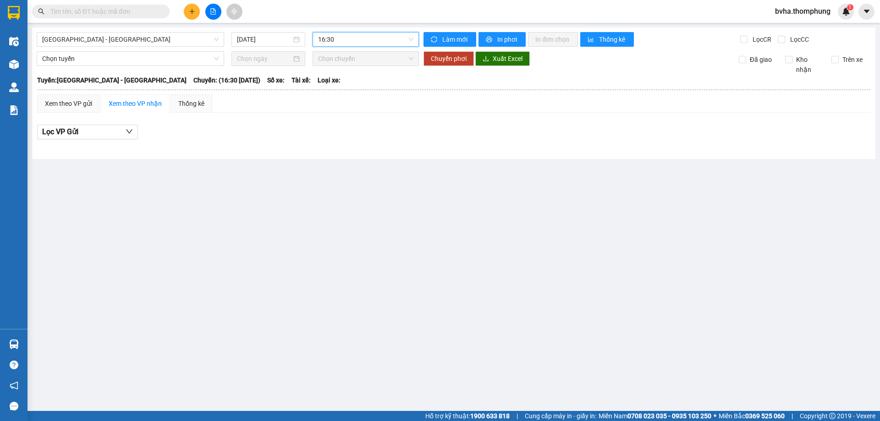
click at [351, 38] on span "16:30" at bounding box center [365, 40] width 95 height 14
click at [353, 150] on div "16:30" at bounding box center [354, 146] width 72 height 10
click at [378, 40] on span "16:30" at bounding box center [365, 40] width 95 height 14
click at [349, 161] on div "18:30" at bounding box center [354, 160] width 72 height 10
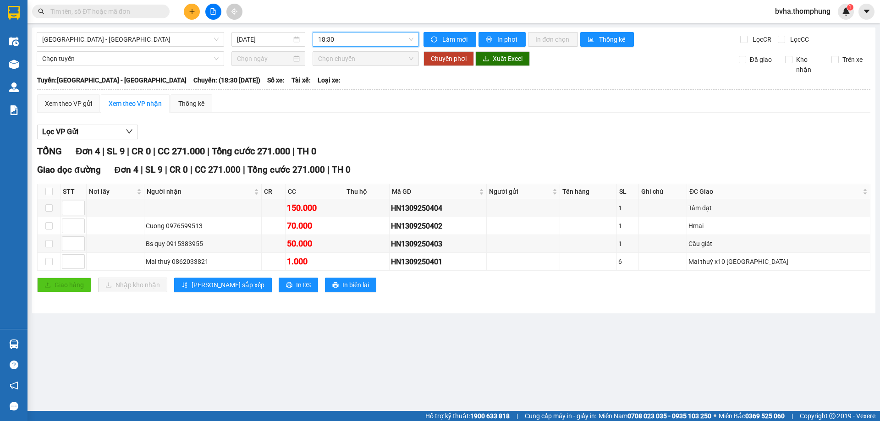
click at [350, 38] on span "18:30" at bounding box center [365, 40] width 95 height 14
click at [343, 91] on div "10:00" at bounding box center [354, 87] width 72 height 10
